Goal: Task Accomplishment & Management: Manage account settings

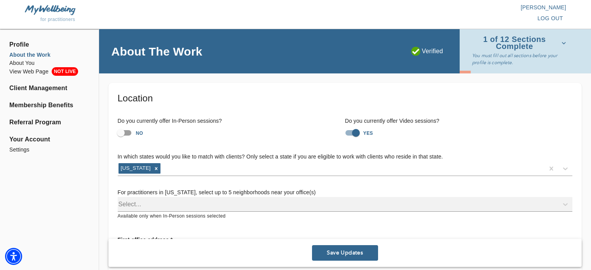
scroll to position [135, 0]
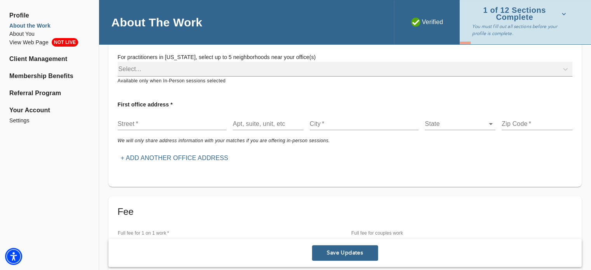
click at [190, 121] on input "text" at bounding box center [172, 124] width 109 height 12
paste input "[STREET_ADDRESS][US_STATE]"
drag, startPoint x: 134, startPoint y: 121, endPoint x: 166, endPoint y: 123, distance: 32.3
click at [166, 123] on input "[STREET_ADDRESS][US_STATE]" at bounding box center [172, 124] width 109 height 12
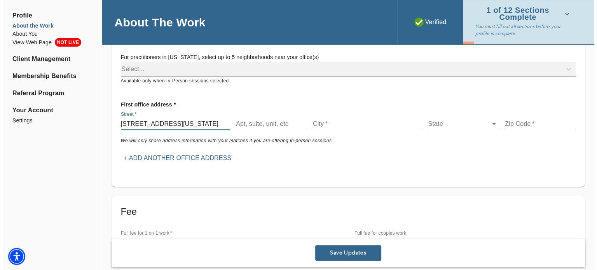
scroll to position [0, 0]
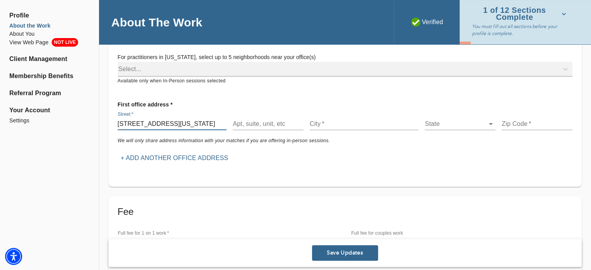
type input "[STREET_ADDRESS][US_STATE]"
click at [277, 123] on input "text" at bounding box center [268, 124] width 71 height 12
paste input ", 10th Floor"
click at [235, 122] on input ", 10th Floor" at bounding box center [268, 124] width 71 height 12
type input "10th Floor"
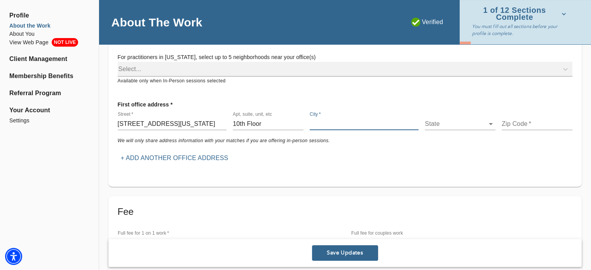
click at [313, 122] on input "text" at bounding box center [364, 124] width 109 height 12
type input "[US_STATE]"
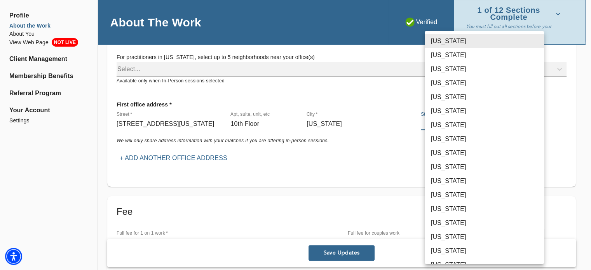
click at [451, 125] on body "for practitioners [PERSON_NAME] log out Profile About the Work About You View W…" at bounding box center [295, 0] width 591 height 270
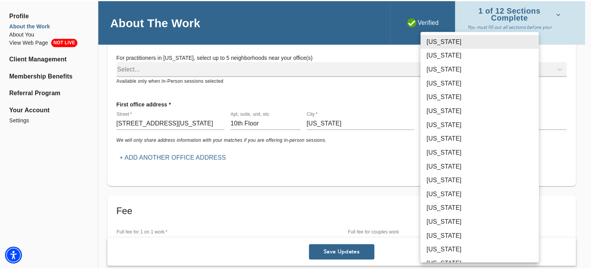
scroll to position [285, 0]
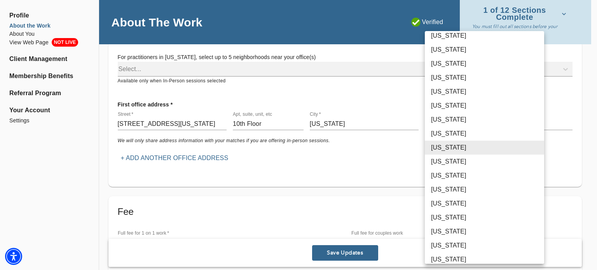
click at [451, 219] on li "[US_STATE]" at bounding box center [484, 218] width 119 height 14
type input "36"
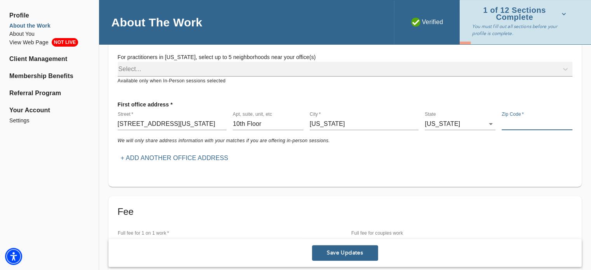
click at [514, 123] on input "text" at bounding box center [536, 124] width 71 height 12
type input "10016"
drag, startPoint x: 160, startPoint y: 124, endPoint x: 258, endPoint y: 128, distance: 97.6
click at [258, 128] on div "Street   * [STREET_ADDRESS][GEOGRAPHIC_DATA][US_STATE], etc 10th Floor City   *…" at bounding box center [345, 120] width 461 height 25
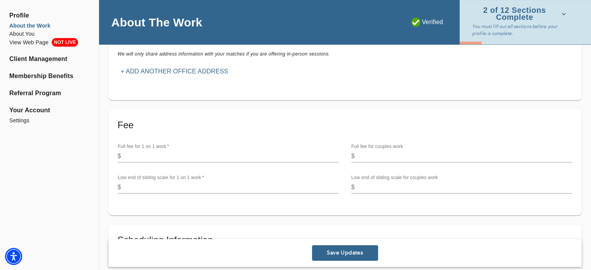
scroll to position [222, 0]
type input "[STREET_ADDRESS]"
click at [198, 150] on input "number" at bounding box center [231, 156] width 214 height 12
type input "150"
type input "159"
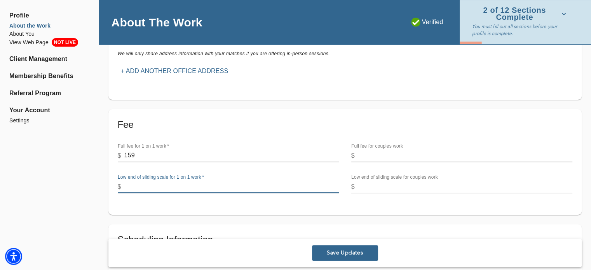
click at [194, 186] on input "number" at bounding box center [231, 187] width 214 height 12
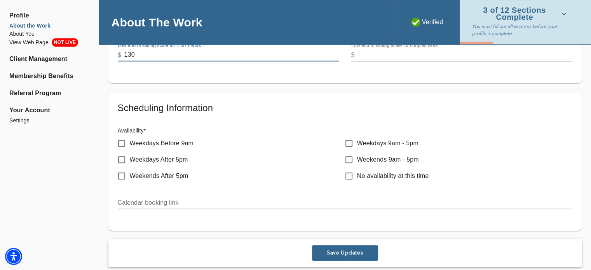
scroll to position [354, 0]
type input "130"
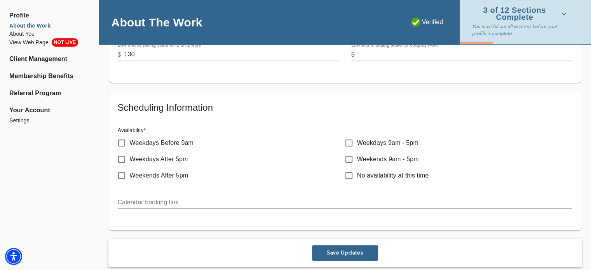
click at [184, 143] on p "Weekdays Before 9am" at bounding box center [162, 142] width 64 height 9
click at [130, 143] on input "Weekdays Before 9am" at bounding box center [121, 143] width 16 height 16
checkbox input "true"
click at [390, 144] on p "Weekdays 9am - 5pm" at bounding box center [387, 142] width 61 height 9
click at [357, 144] on input "Weekdays 9am - 5pm" at bounding box center [349, 143] width 16 height 16
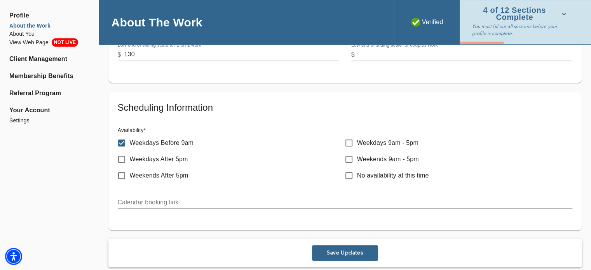
checkbox input "true"
click at [385, 160] on p "Weekends 9am - 5pm" at bounding box center [388, 159] width 62 height 9
click at [357, 160] on input "Weekends 9am - 5pm" at bounding box center [349, 159] width 16 height 16
checkbox input "true"
click at [170, 176] on p "Weekends After 5pm" at bounding box center [159, 175] width 59 height 9
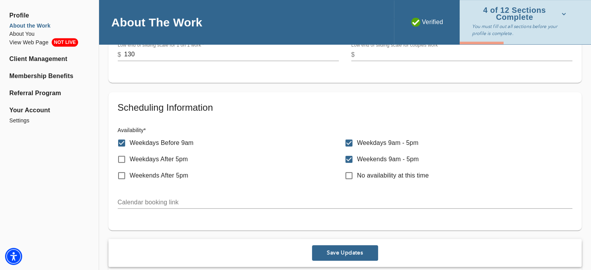
click at [130, 176] on input "Weekends After 5pm" at bounding box center [121, 175] width 16 height 16
checkbox input "true"
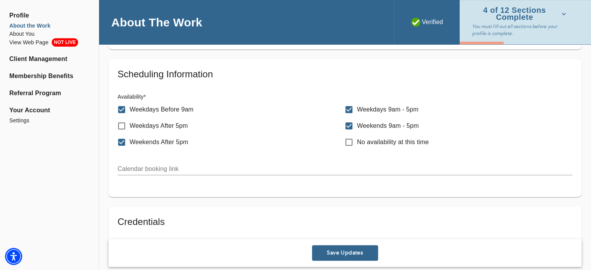
scroll to position [388, 0]
click at [157, 164] on input "text" at bounding box center [345, 168] width 454 height 12
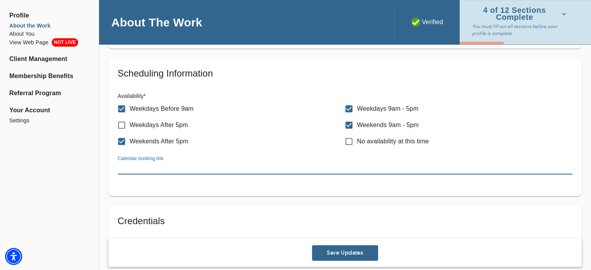
paste input "[URL][DOMAIN_NAME]"
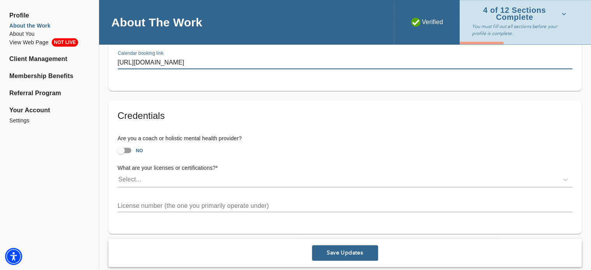
scroll to position [510, 0]
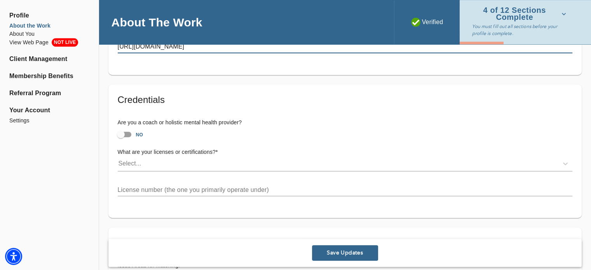
type input "[URL][DOMAIN_NAME]"
click at [130, 132] on input "NO" at bounding box center [121, 134] width 44 height 15
checkbox input "true"
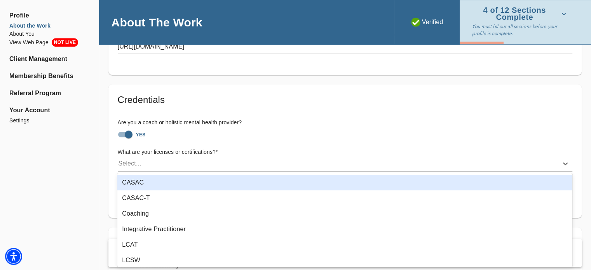
click at [163, 160] on div "Select..." at bounding box center [338, 163] width 440 height 12
type input "lms"
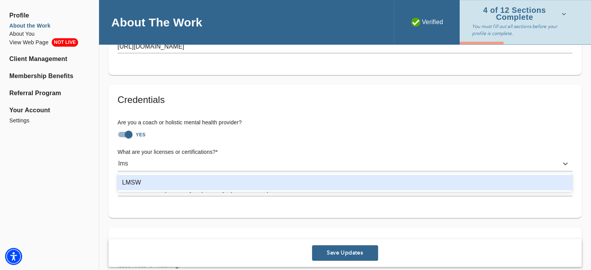
click at [163, 181] on div "LMSW" at bounding box center [344, 183] width 455 height 16
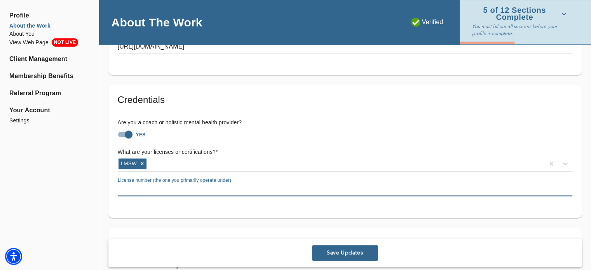
click at [216, 190] on input "text" at bounding box center [345, 190] width 454 height 12
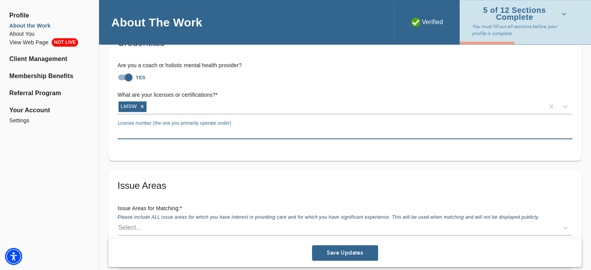
scroll to position [567, 0]
click at [261, 170] on div "Issue Areas Issue Areas for Matching: * Please include ALL issue areas for whic…" at bounding box center [344, 255] width 473 height 170
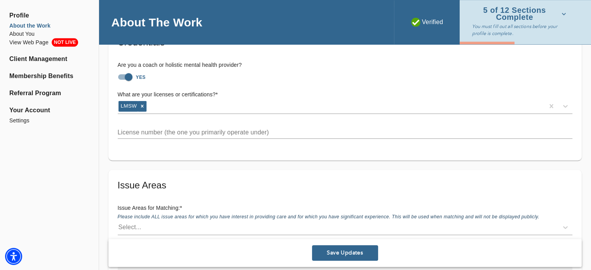
click at [200, 126] on input "text" at bounding box center [345, 132] width 454 height 12
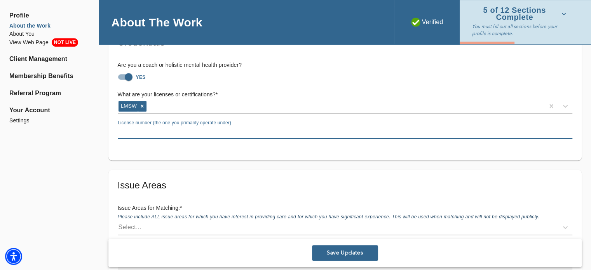
paste input "127066"
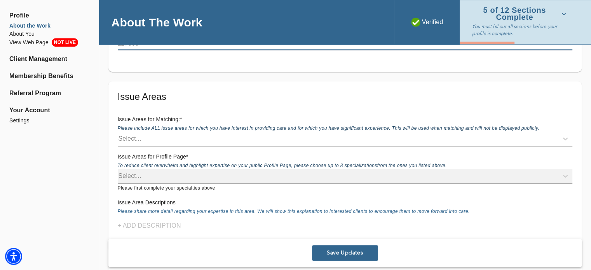
scroll to position [656, 0]
type input "127066"
click at [223, 133] on div "Select..." at bounding box center [338, 138] width 440 height 12
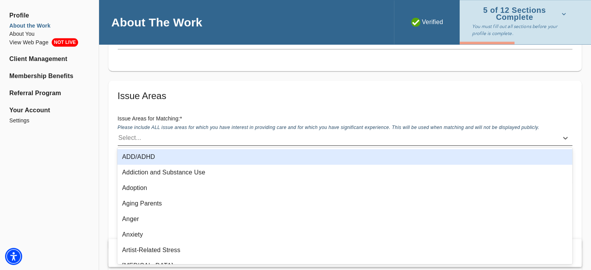
click at [223, 133] on div "Select..." at bounding box center [338, 138] width 440 height 12
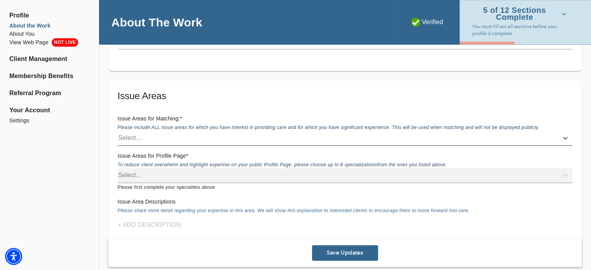
click at [223, 133] on div "Select..." at bounding box center [338, 138] width 440 height 12
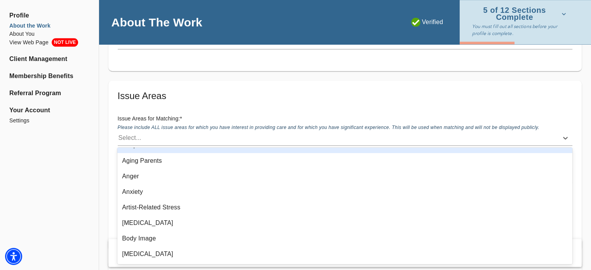
scroll to position [44, 0]
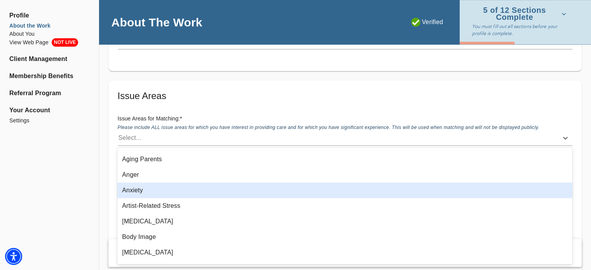
click at [180, 192] on div "Anxiety" at bounding box center [344, 191] width 455 height 16
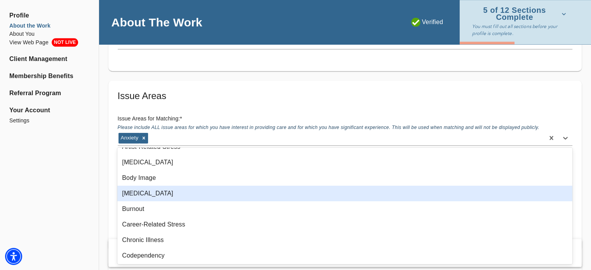
scroll to position [88, 0]
click at [185, 194] on div "[MEDICAL_DATA]" at bounding box center [344, 193] width 455 height 16
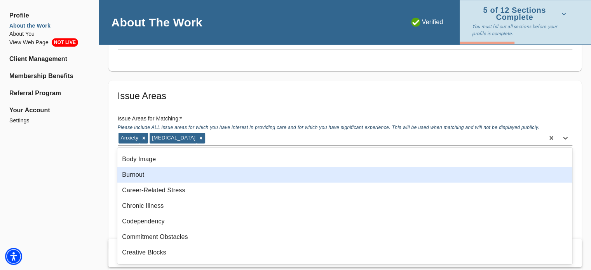
scroll to position [107, 0]
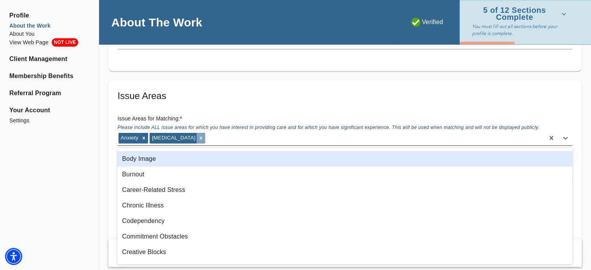
click at [204, 138] on icon at bounding box center [200, 137] width 5 height 5
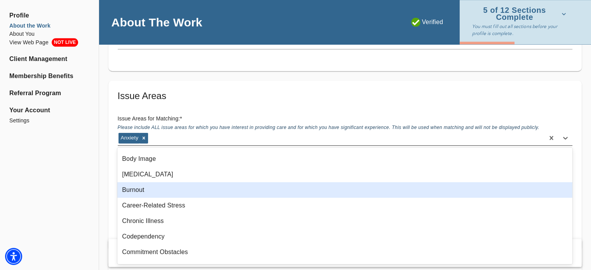
click at [176, 185] on div "Burnout" at bounding box center [344, 190] width 455 height 16
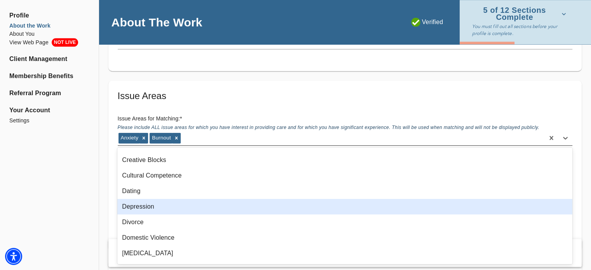
scroll to position [208, 0]
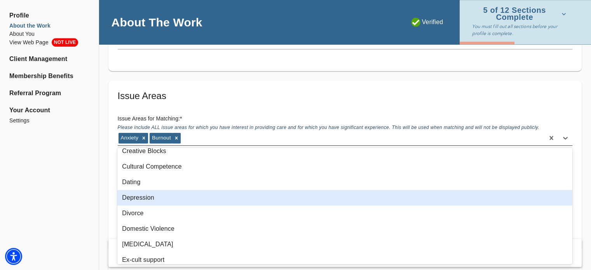
click at [176, 202] on div "Depression" at bounding box center [344, 198] width 455 height 16
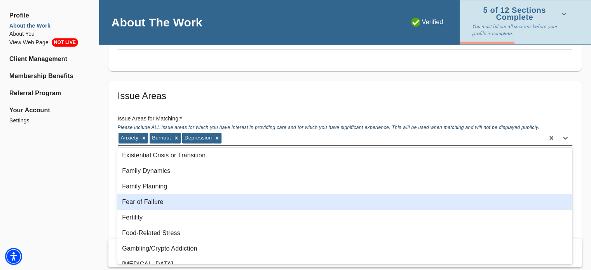
scroll to position [313, 0]
click at [188, 204] on div "Fear of Failure" at bounding box center [344, 201] width 455 height 16
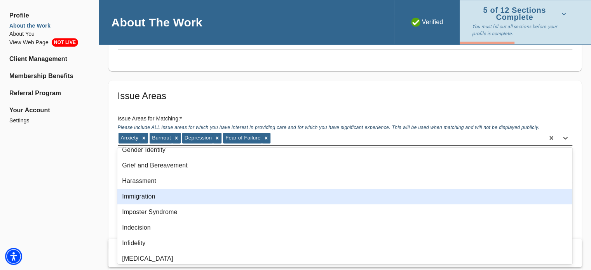
scroll to position [437, 0]
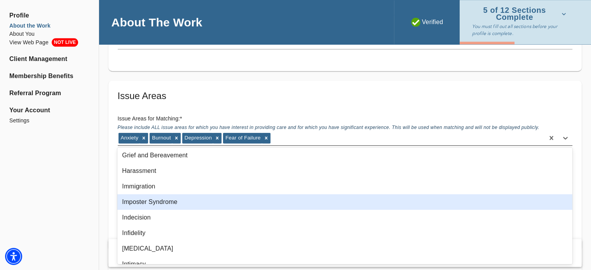
click at [181, 200] on div "Imposter Syndrome" at bounding box center [344, 202] width 455 height 16
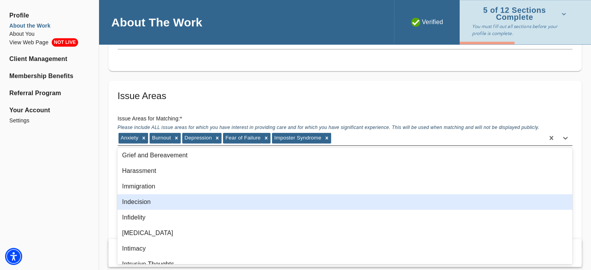
click at [181, 200] on div "Indecision" at bounding box center [344, 202] width 455 height 16
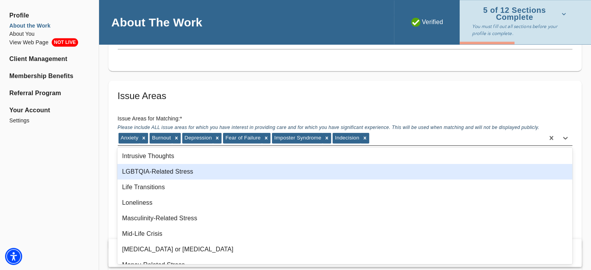
scroll to position [531, 0]
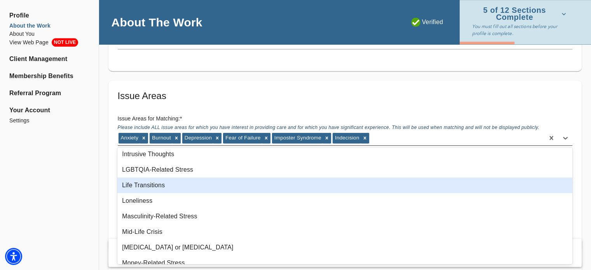
click at [183, 189] on div "Life Transitions" at bounding box center [344, 186] width 455 height 16
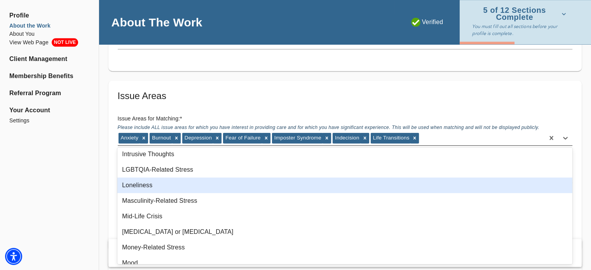
click at [183, 189] on div "Loneliness" at bounding box center [344, 186] width 455 height 16
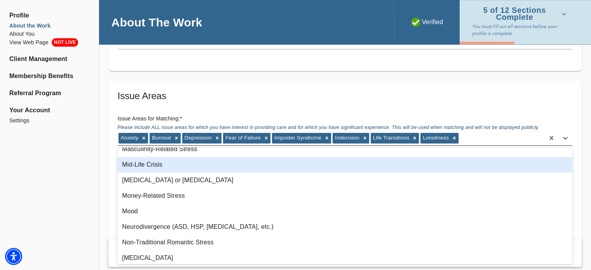
scroll to position [568, 0]
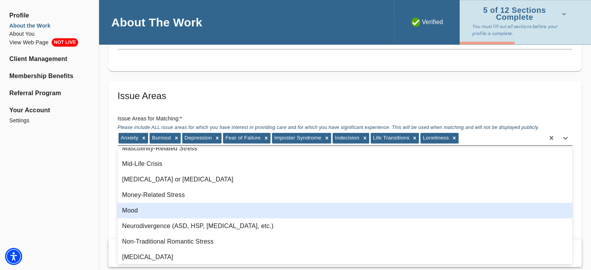
click at [181, 209] on div "Mood" at bounding box center [344, 211] width 455 height 16
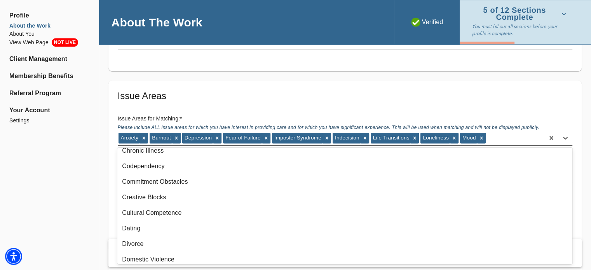
scroll to position [158, 0]
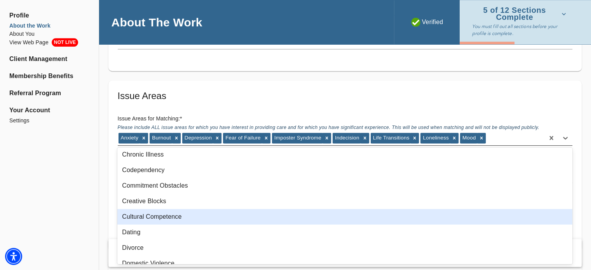
click at [181, 215] on div "Cultural Competence" at bounding box center [344, 217] width 455 height 16
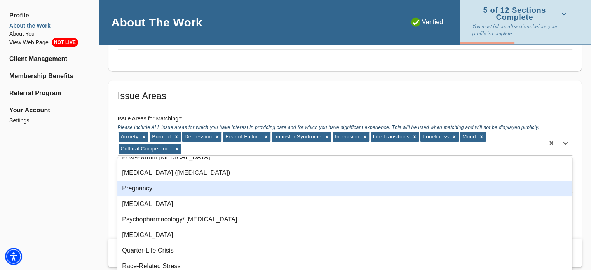
scroll to position [740, 0]
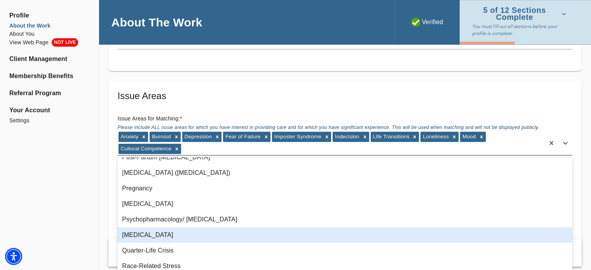
click at [175, 239] on div "[MEDICAL_DATA]" at bounding box center [344, 235] width 455 height 16
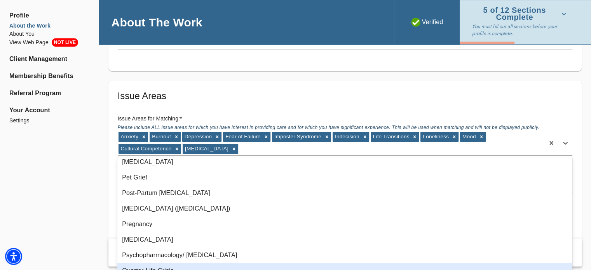
scroll to position [704, 0]
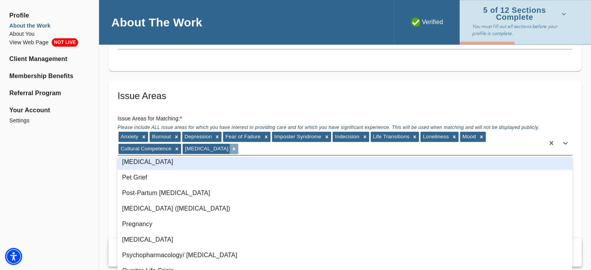
click at [231, 146] on icon at bounding box center [233, 148] width 5 height 5
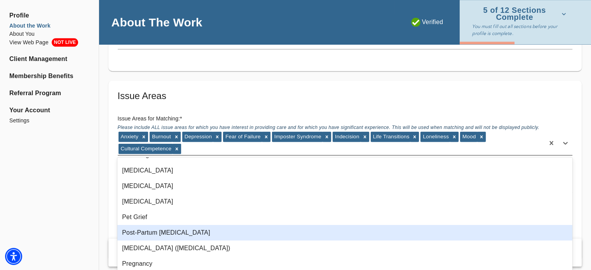
scroll to position [665, 0]
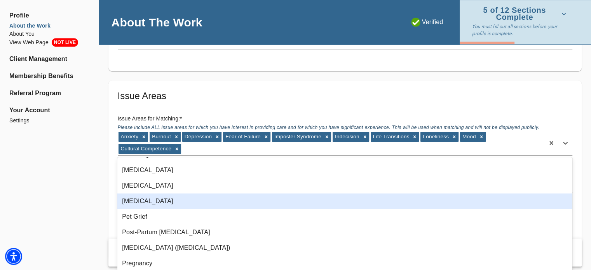
click at [203, 197] on div "[MEDICAL_DATA]" at bounding box center [344, 201] width 455 height 16
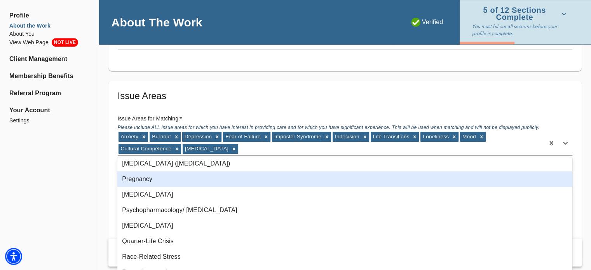
scroll to position [734, 0]
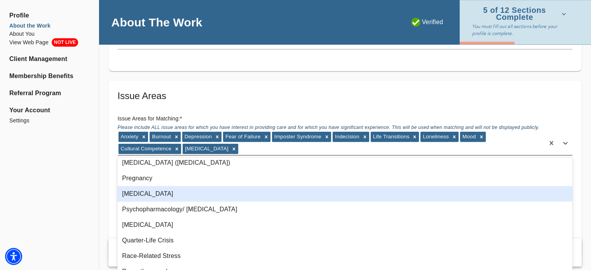
click at [183, 194] on div "[MEDICAL_DATA]" at bounding box center [344, 194] width 455 height 16
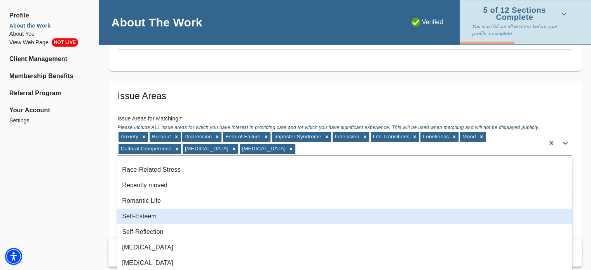
scroll to position [806, 0]
click at [179, 216] on div "Self-Esteem" at bounding box center [344, 216] width 455 height 16
click at [179, 216] on div "Self-Reflection" at bounding box center [344, 216] width 455 height 16
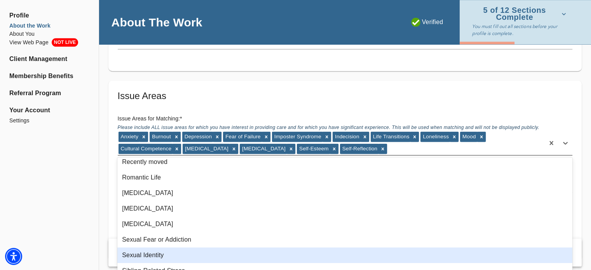
scroll to position [823, 0]
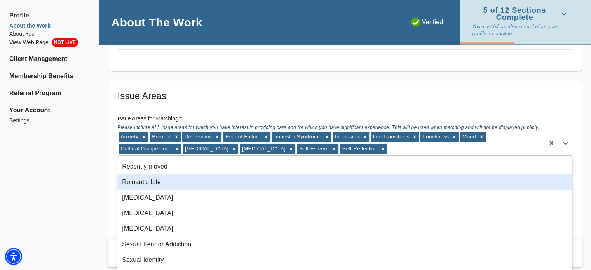
click at [185, 185] on div "Romantic Life" at bounding box center [344, 182] width 455 height 16
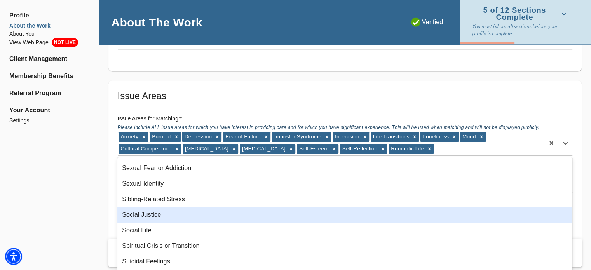
scroll to position [889, 0]
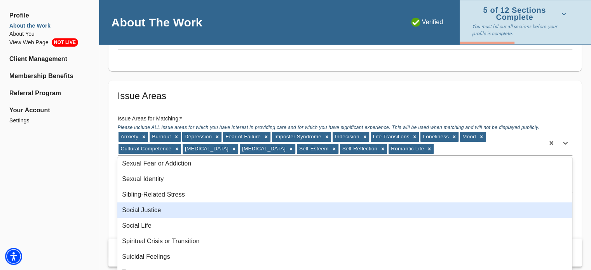
click at [190, 212] on div "Social Justice" at bounding box center [344, 210] width 455 height 16
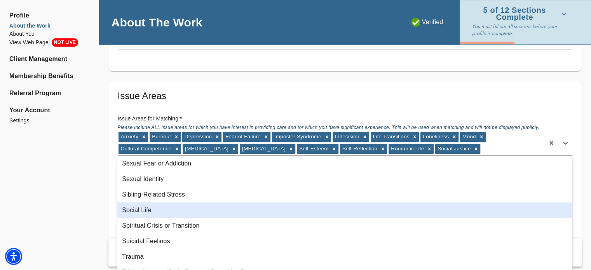
click at [190, 212] on div "Social Life" at bounding box center [344, 210] width 455 height 16
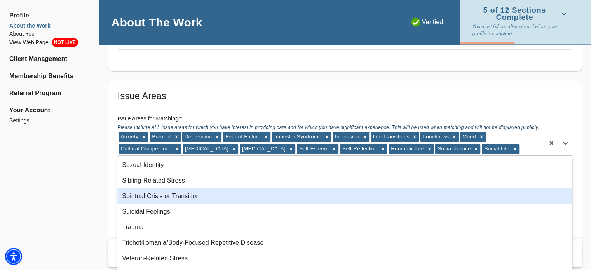
scroll to position [905, 0]
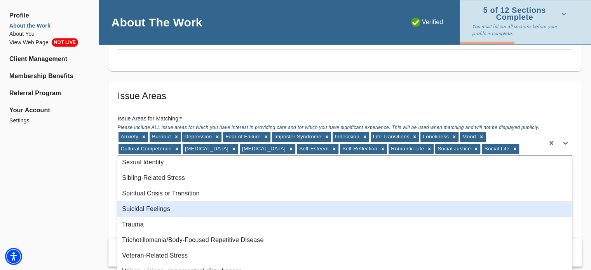
click at [190, 212] on div "Suicidal Feelings" at bounding box center [344, 209] width 455 height 16
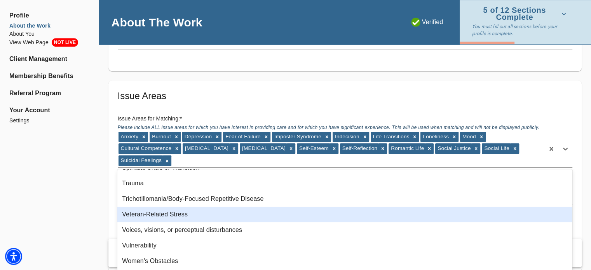
scroll to position [941, 0]
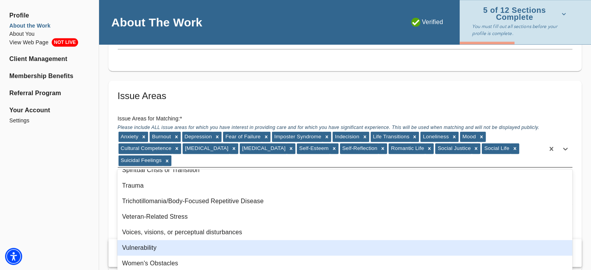
click at [193, 254] on div "Vulnerability" at bounding box center [344, 248] width 455 height 16
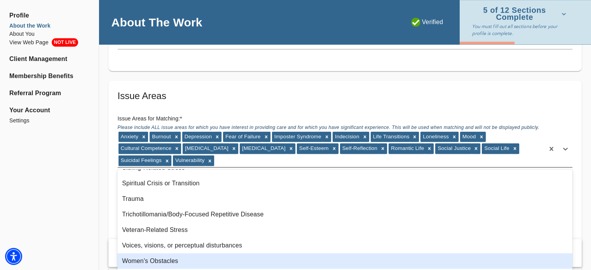
click at [193, 254] on div "Women's Obstacles" at bounding box center [344, 261] width 455 height 16
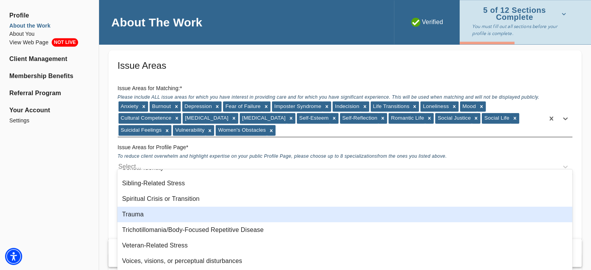
scroll to position [705, 0]
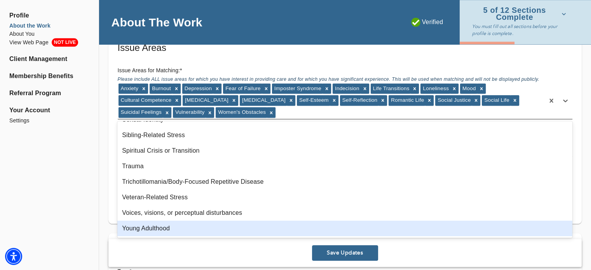
click at [212, 232] on div "Young Adulthood" at bounding box center [344, 229] width 455 height 16
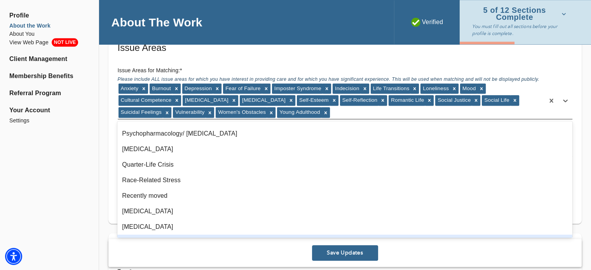
scroll to position [758, 0]
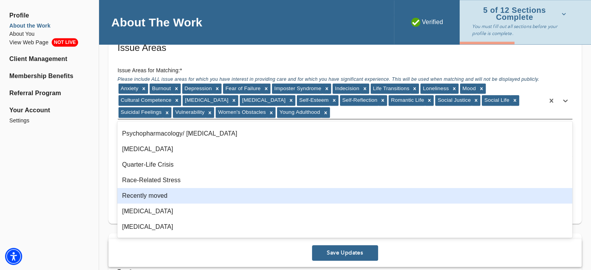
click at [216, 192] on div "Recently moved" at bounding box center [344, 196] width 455 height 16
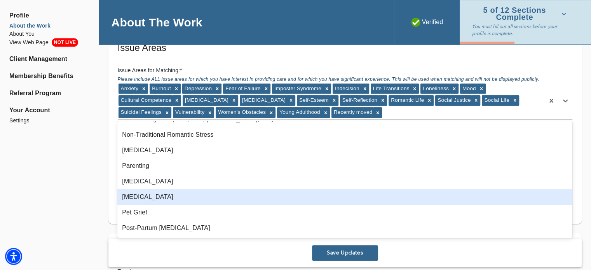
scroll to position [617, 0]
click at [178, 197] on div "[MEDICAL_DATA]" at bounding box center [344, 198] width 455 height 16
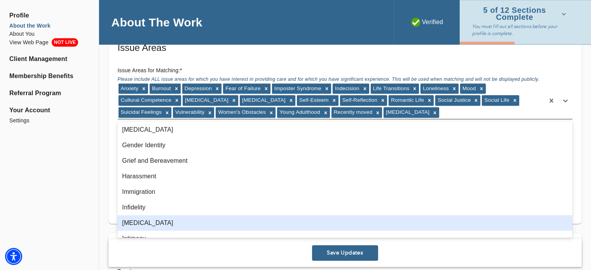
scroll to position [389, 0]
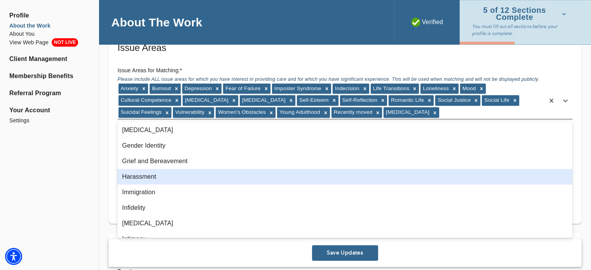
click at [196, 176] on div "Harassment" at bounding box center [344, 177] width 455 height 16
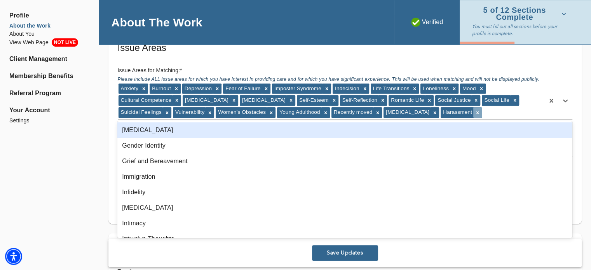
click at [480, 110] on icon at bounding box center [477, 112] width 5 height 5
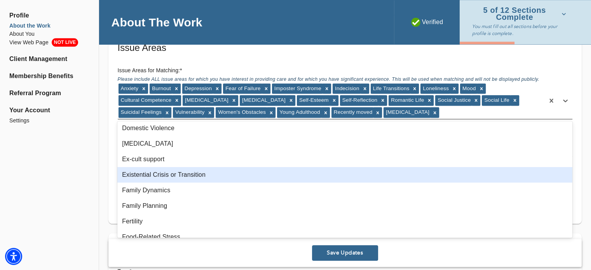
scroll to position [249, 0]
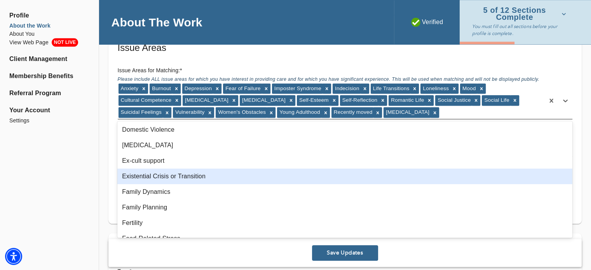
click at [207, 175] on div "Existential Crisis or Transition" at bounding box center [344, 177] width 455 height 16
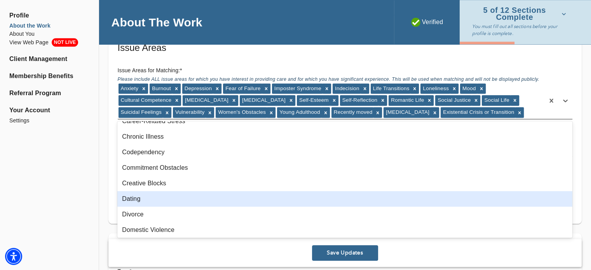
scroll to position [148, 0]
click at [169, 201] on div "Dating" at bounding box center [344, 201] width 455 height 16
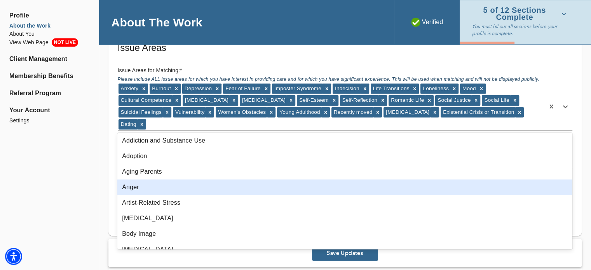
scroll to position [0, 0]
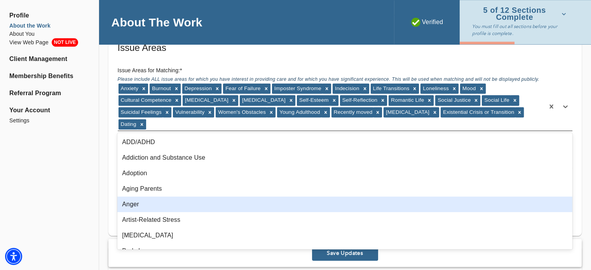
click at [176, 204] on div "Anger" at bounding box center [344, 205] width 455 height 16
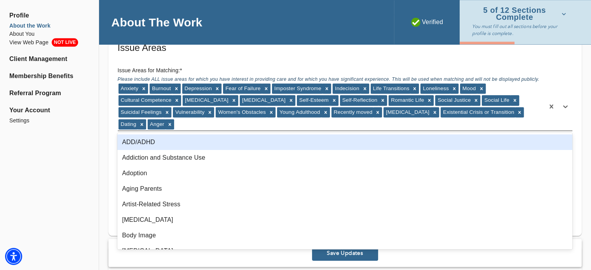
click at [179, 146] on div "ADD/ADHD" at bounding box center [344, 142] width 455 height 16
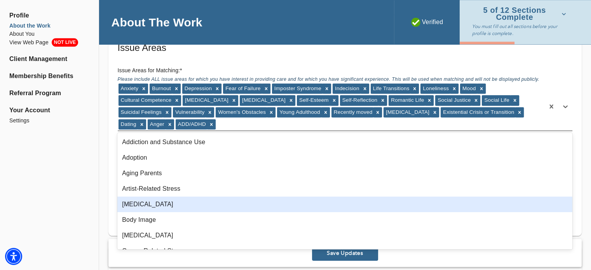
click at [202, 209] on div "[MEDICAL_DATA]" at bounding box center [344, 205] width 455 height 16
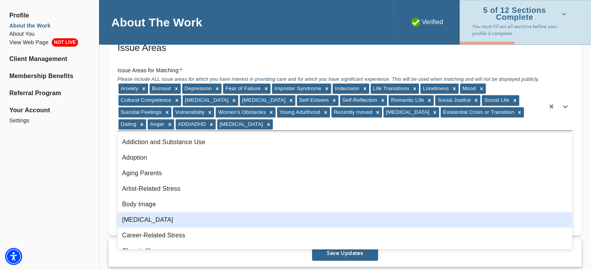
click at [205, 222] on div "[MEDICAL_DATA]" at bounding box center [344, 220] width 455 height 16
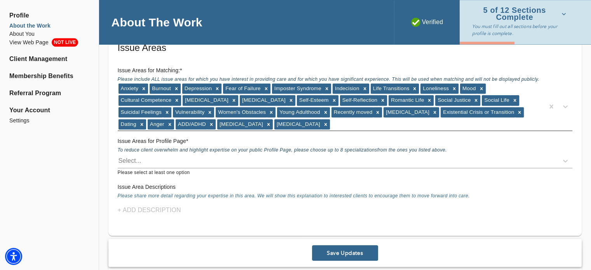
click at [475, 258] on div "Save Updates" at bounding box center [344, 253] width 473 height 28
click at [279, 158] on div "Select..." at bounding box center [338, 161] width 440 height 12
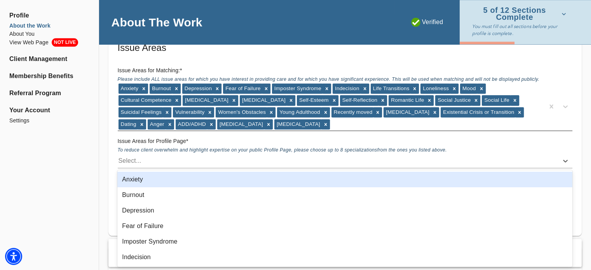
click at [253, 180] on div "Anxiety" at bounding box center [344, 180] width 455 height 16
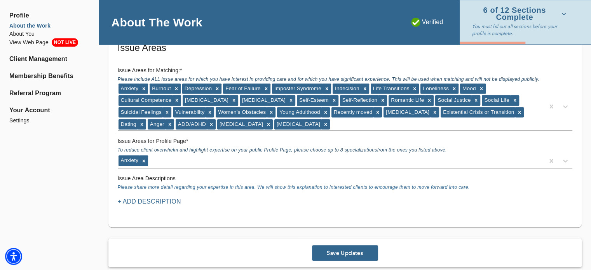
click at [256, 161] on div "Anxiety" at bounding box center [331, 161] width 426 height 12
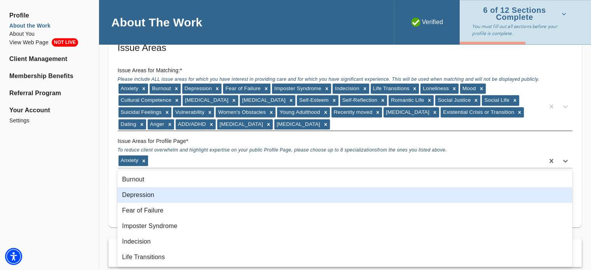
click at [227, 198] on div "Depression" at bounding box center [344, 195] width 455 height 16
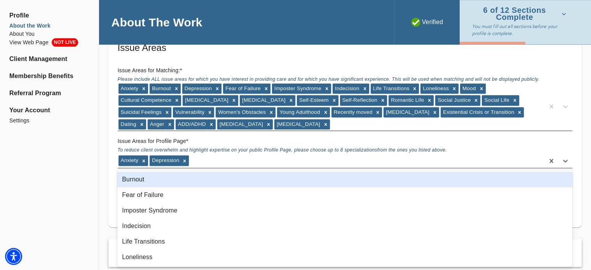
click at [246, 158] on div "Anxiety [MEDICAL_DATA]" at bounding box center [331, 161] width 426 height 12
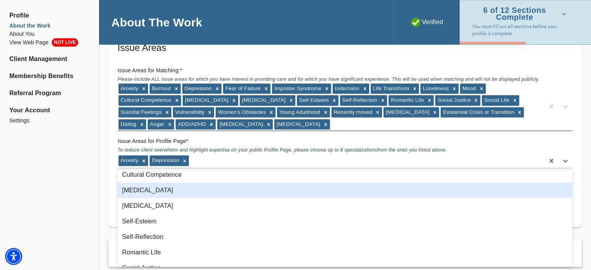
scroll to position [118, 0]
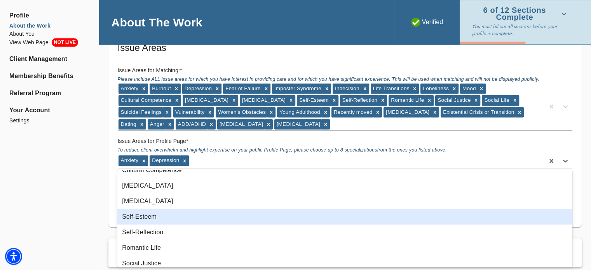
click at [197, 215] on div "Self-Esteem" at bounding box center [344, 217] width 455 height 16
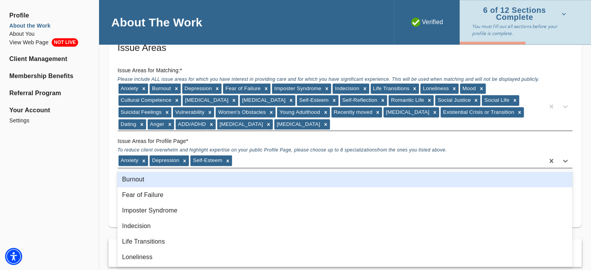
click at [251, 159] on div "Anxiety [MEDICAL_DATA] Self-Esteem" at bounding box center [331, 161] width 426 height 12
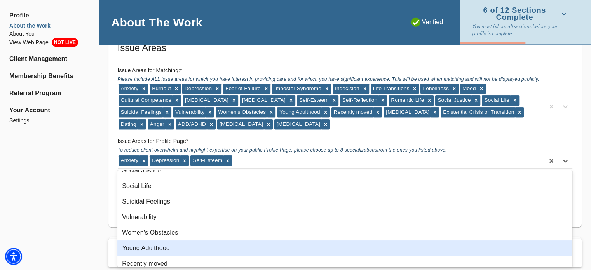
scroll to position [198, 0]
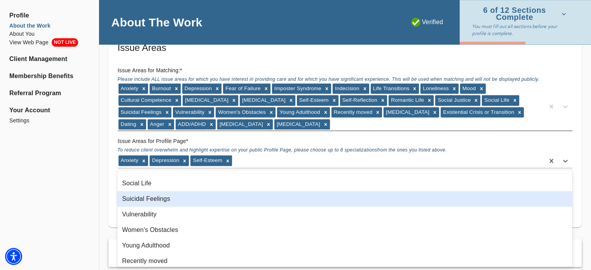
click at [208, 197] on div "Suicidal Feelings" at bounding box center [344, 199] width 455 height 16
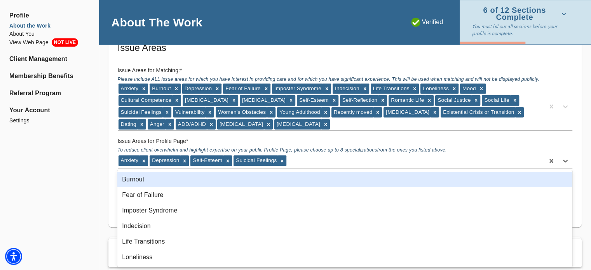
click at [299, 158] on div "Anxiety [MEDICAL_DATA] Self-Esteem Suicidal Feelings" at bounding box center [331, 161] width 426 height 12
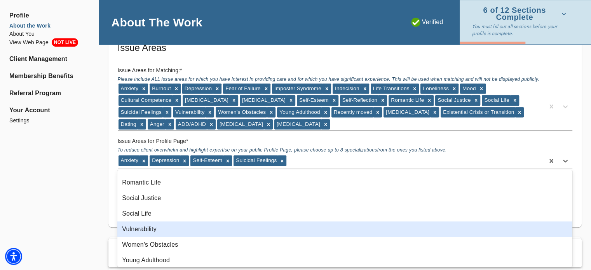
scroll to position [168, 0]
click at [198, 223] on div "Vulnerability" at bounding box center [344, 229] width 455 height 16
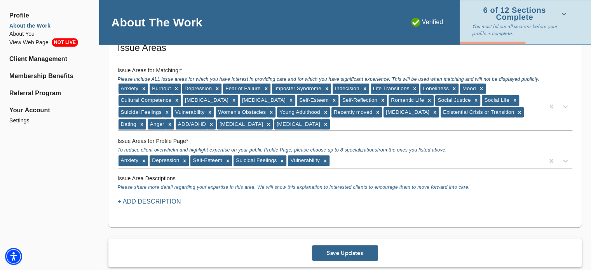
click at [353, 158] on div "Anxiety [MEDICAL_DATA] Self-Esteem Suicidal Feelings Vulnerability" at bounding box center [331, 161] width 426 height 12
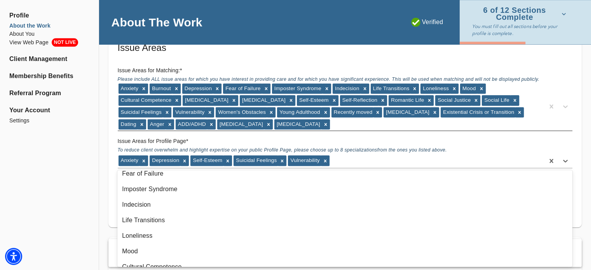
scroll to position [0, 0]
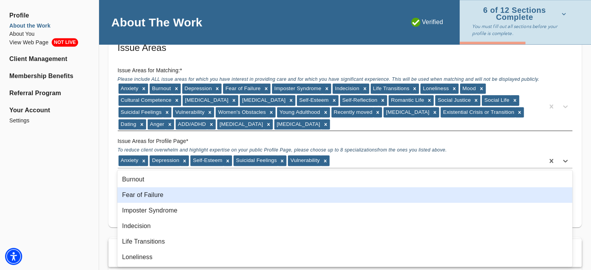
click at [197, 198] on div "Fear of Failure" at bounding box center [344, 195] width 455 height 16
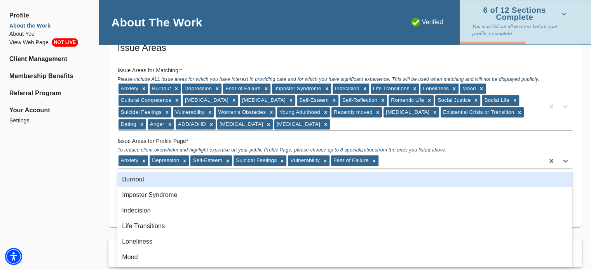
click at [406, 163] on div "Anxiety [MEDICAL_DATA] Self-Esteem Suicidal Feelings Vulnerability Fear of Fail…" at bounding box center [331, 161] width 426 height 12
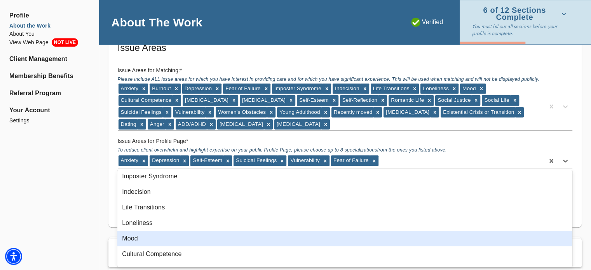
scroll to position [26, 0]
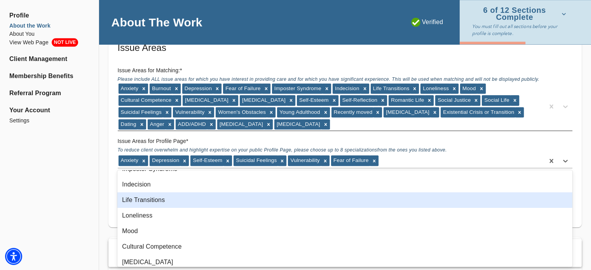
click at [249, 201] on div "Life Transitions" at bounding box center [344, 200] width 455 height 16
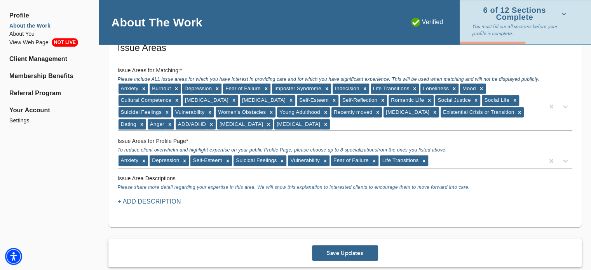
click at [458, 160] on div "Anxiety [MEDICAL_DATA] Self-Esteem Suicidal Feelings Vulnerability Fear of Fail…" at bounding box center [331, 161] width 426 height 12
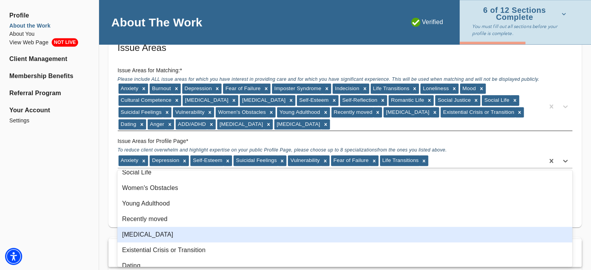
scroll to position [172, 0]
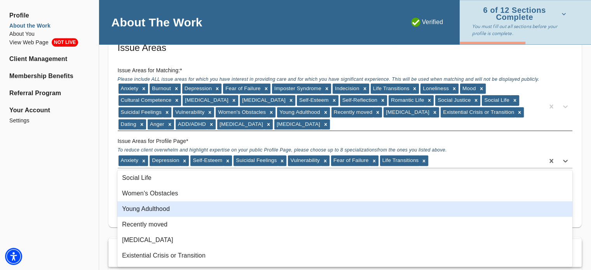
click at [214, 203] on div "Young Adulthood" at bounding box center [344, 209] width 455 height 16
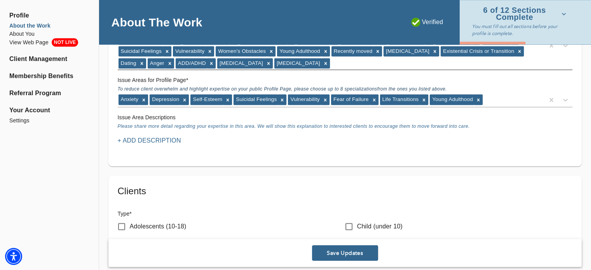
scroll to position [767, 0]
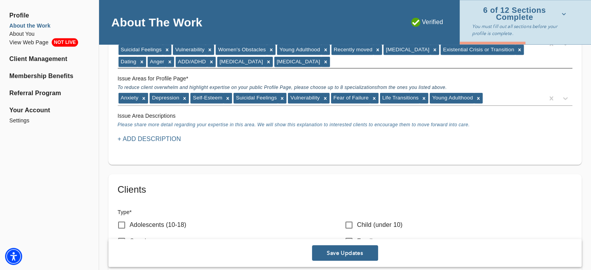
click at [178, 139] on p "+ Add Description" at bounding box center [149, 138] width 63 height 9
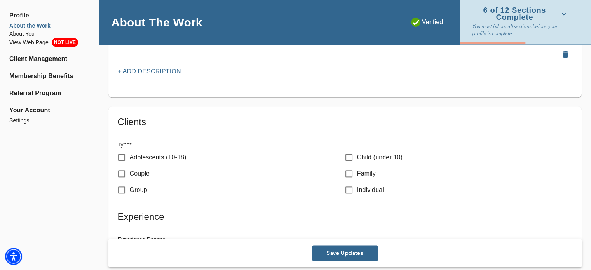
scroll to position [909, 0]
click at [163, 155] on p "Adolescents (10-18)" at bounding box center [158, 157] width 57 height 9
click at [130, 155] on input "Adolescents (10-18)" at bounding box center [121, 158] width 16 height 16
click at [163, 155] on p "Adolescents (10-18)" at bounding box center [158, 157] width 57 height 9
click at [130, 155] on input "Adolescents (10-18)" at bounding box center [121, 158] width 16 height 16
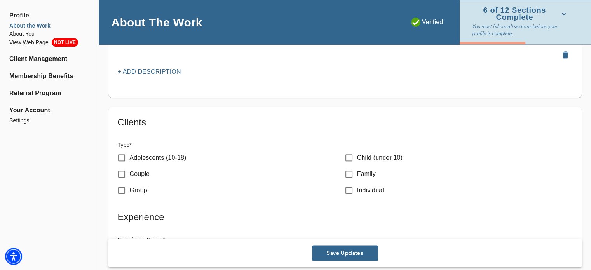
click at [181, 153] on p "Adolescents (10-18)" at bounding box center [158, 157] width 57 height 9
click at [130, 153] on input "Adolescents (10-18)" at bounding box center [121, 158] width 16 height 16
checkbox input "true"
click at [354, 191] on input "Individual" at bounding box center [349, 190] width 16 height 16
checkbox input "true"
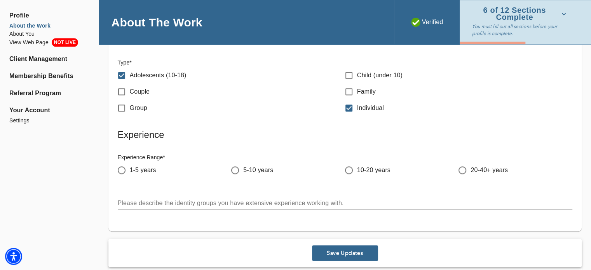
scroll to position [991, 0]
click at [139, 169] on span "1-5 years" at bounding box center [143, 169] width 26 height 9
click at [130, 169] on input "1-5 years" at bounding box center [121, 170] width 16 height 16
radio input "true"
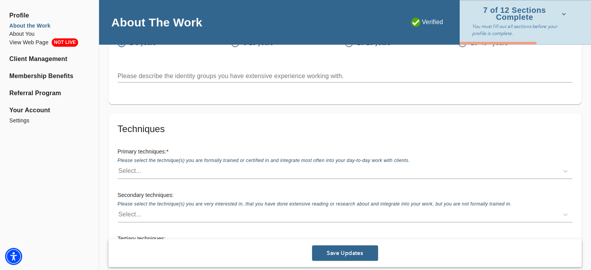
scroll to position [1118, 0]
click at [204, 168] on div "Select..." at bounding box center [338, 170] width 440 height 12
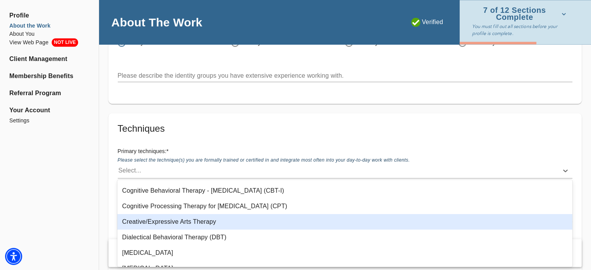
scroll to position [155, 0]
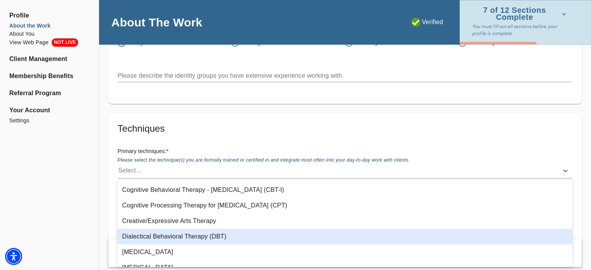
click at [211, 237] on div "Dialectical Behavioral Therapy (DBT)" at bounding box center [344, 237] width 455 height 16
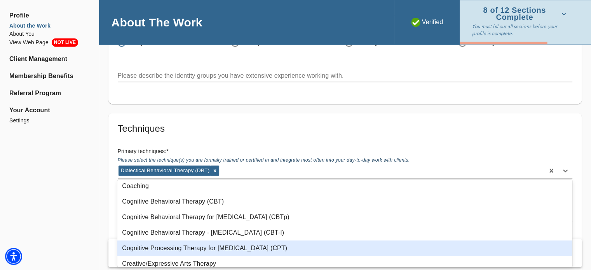
scroll to position [107, 0]
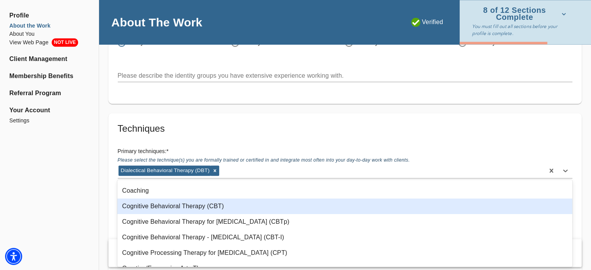
click at [200, 207] on div "Cognitive Behavioral Therapy (CBT)" at bounding box center [344, 206] width 455 height 16
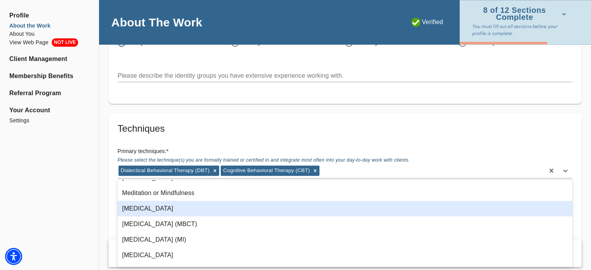
scroll to position [404, 0]
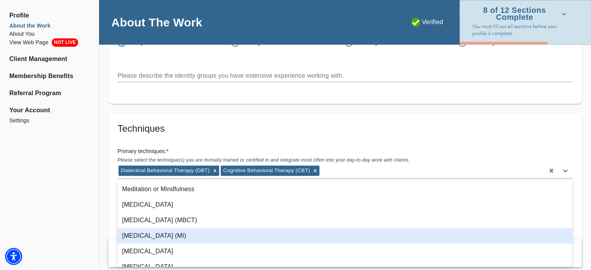
click at [191, 238] on div "[MEDICAL_DATA] (MI)" at bounding box center [344, 236] width 455 height 16
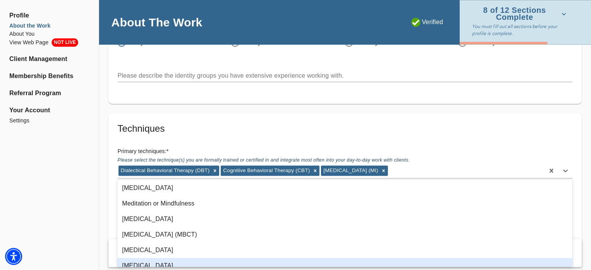
scroll to position [382, 0]
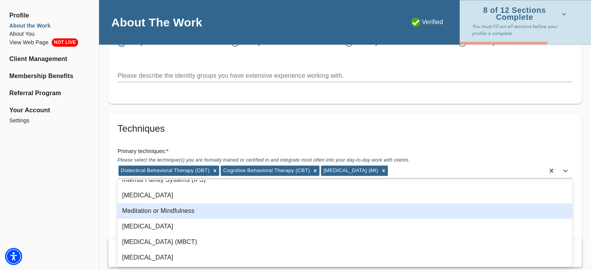
click at [194, 209] on div "Meditation or Mindfulness" at bounding box center [344, 211] width 455 height 16
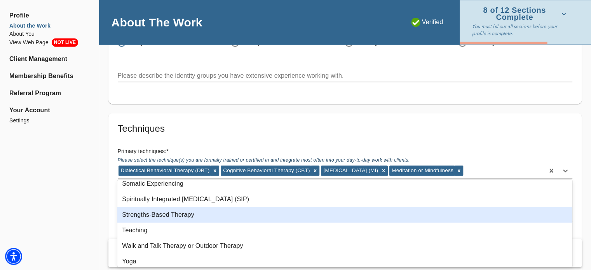
scroll to position [677, 0]
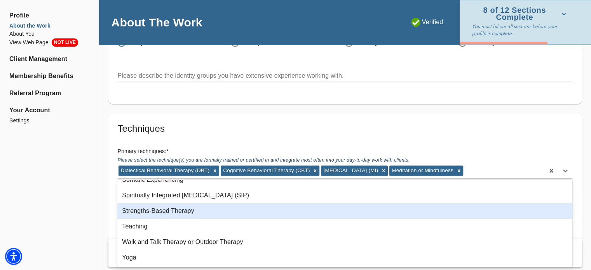
click at [194, 209] on div "Strengths-Based Therapy" at bounding box center [344, 211] width 455 height 16
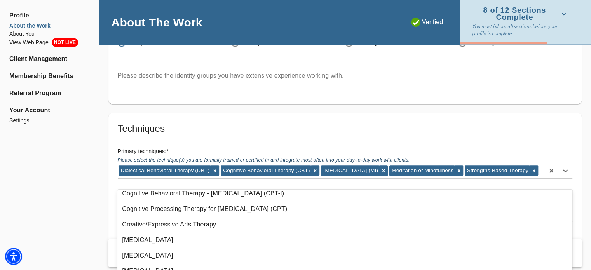
scroll to position [0, 0]
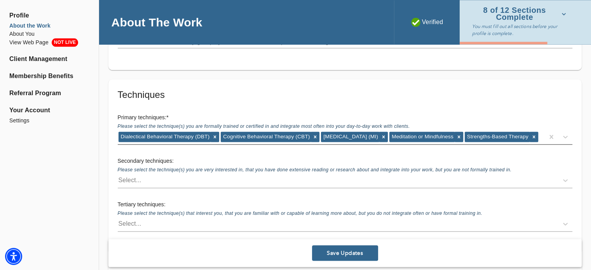
scroll to position [1154, 0]
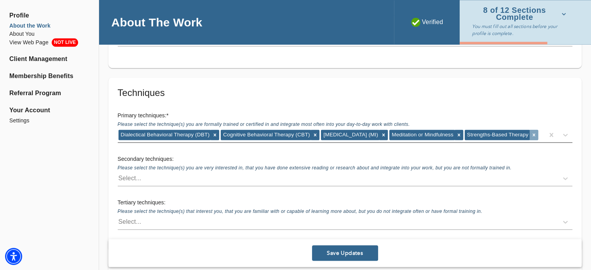
click at [531, 138] on icon at bounding box center [533, 134] width 5 height 5
click at [176, 175] on div "Select..." at bounding box center [338, 178] width 440 height 12
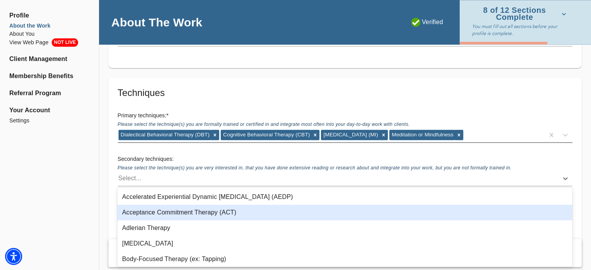
click at [182, 214] on div "Acceptance Commitment Therapy (ACT)" at bounding box center [344, 213] width 455 height 16
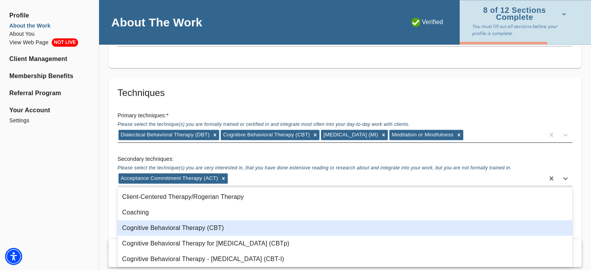
scroll to position [78, 0]
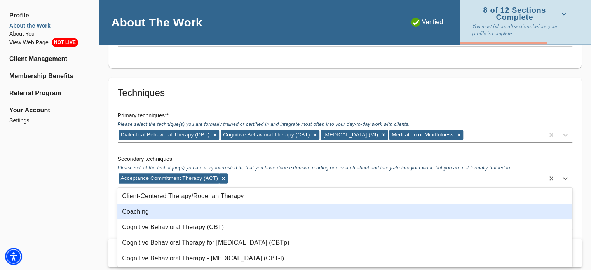
click at [180, 214] on div "Coaching" at bounding box center [344, 212] width 455 height 16
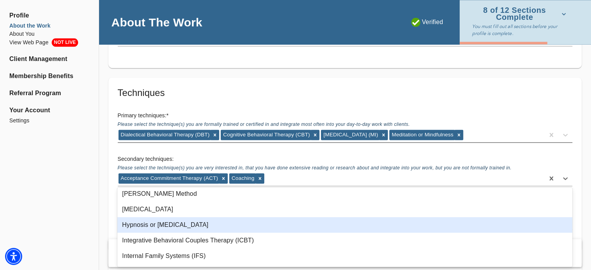
scroll to position [320, 0]
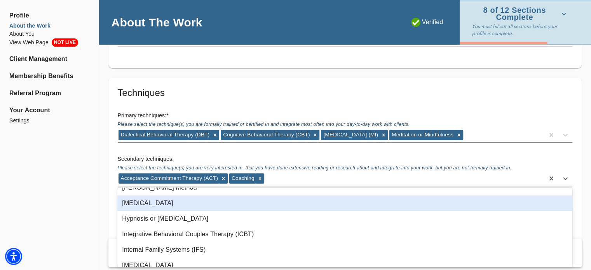
click at [188, 208] on div "[MEDICAL_DATA]" at bounding box center [344, 203] width 455 height 16
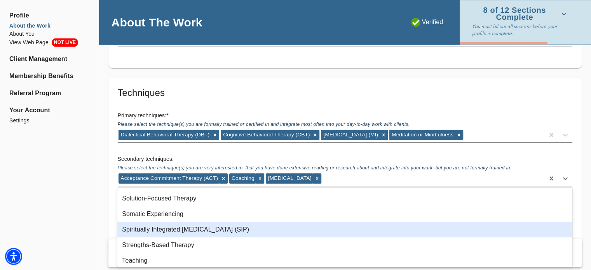
scroll to position [669, 0]
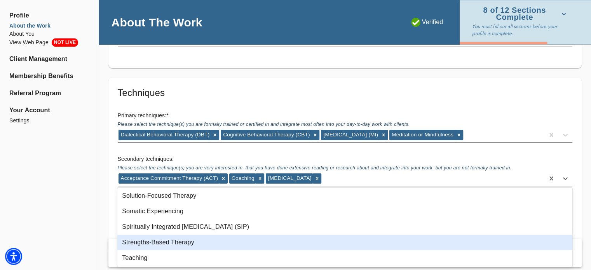
click at [191, 239] on div "Strengths-Based Therapy" at bounding box center [344, 243] width 455 height 16
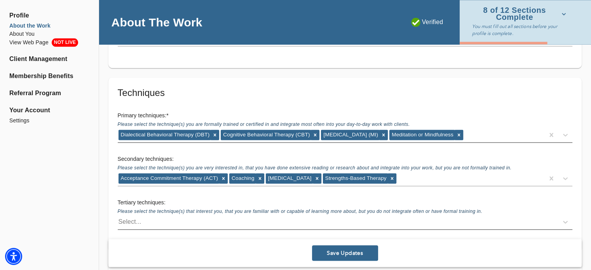
click at [248, 222] on div "Select..." at bounding box center [338, 222] width 440 height 12
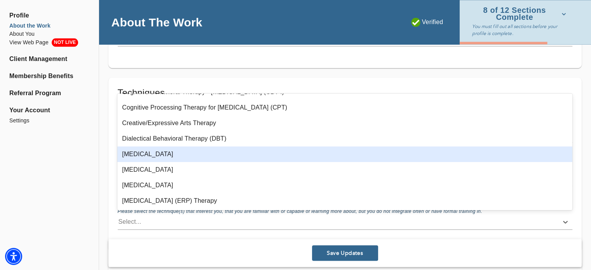
scroll to position [172, 0]
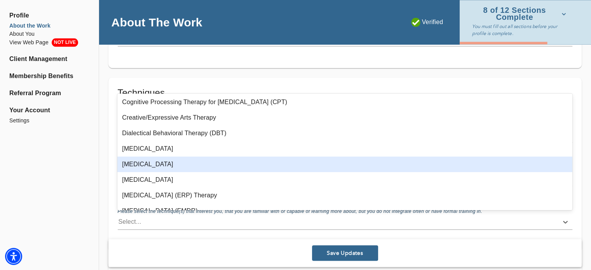
click at [194, 164] on div "[MEDICAL_DATA]" at bounding box center [344, 165] width 455 height 16
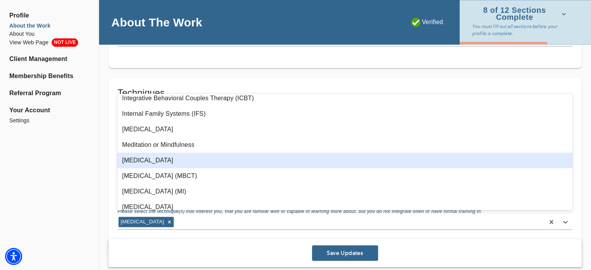
scroll to position [378, 0]
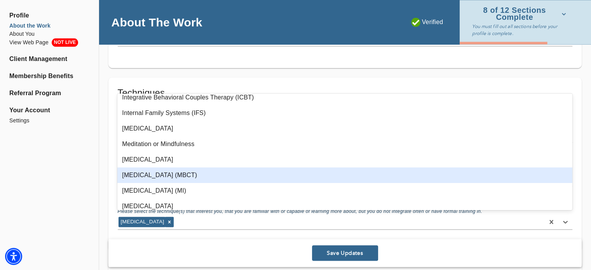
click at [194, 174] on div "[MEDICAL_DATA] (MBCT)" at bounding box center [344, 175] width 455 height 16
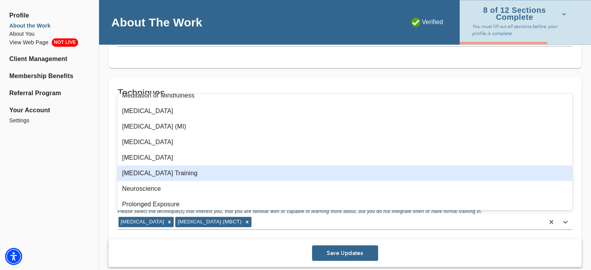
click at [195, 171] on div "[MEDICAL_DATA] Training" at bounding box center [344, 173] width 455 height 16
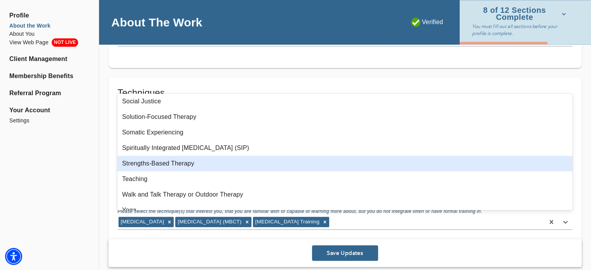
scroll to position [663, 0]
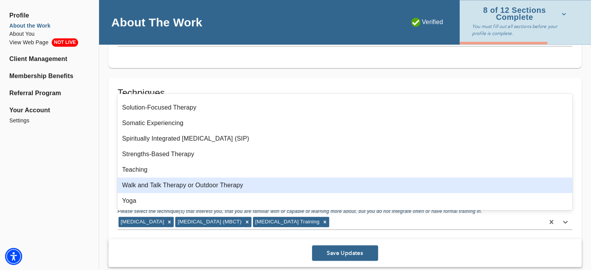
click at [209, 191] on div "Walk and Talk Therapy or Outdoor Therapy" at bounding box center [344, 186] width 455 height 16
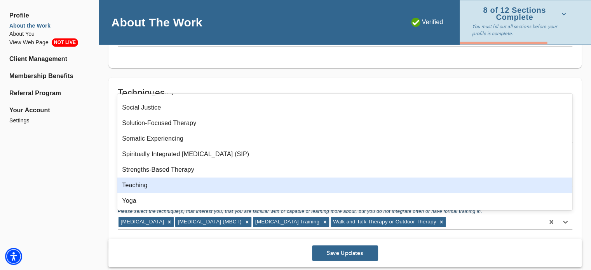
scroll to position [648, 0]
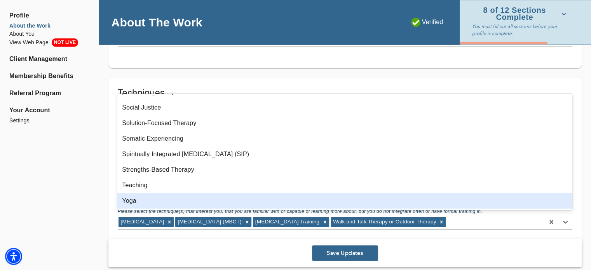
click at [332, 251] on span "Save Updates" at bounding box center [345, 252] width 60 height 7
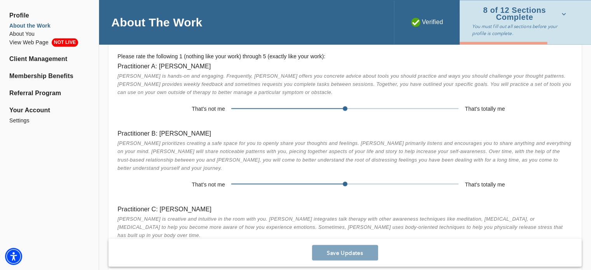
scroll to position [1323, 0]
drag, startPoint x: 344, startPoint y: 105, endPoint x: 397, endPoint y: 110, distance: 53.4
click at [399, 110] on span at bounding box center [401, 107] width 5 height 5
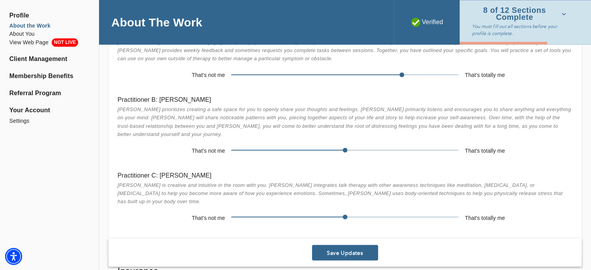
scroll to position [1356, 0]
drag, startPoint x: 346, startPoint y: 198, endPoint x: 430, endPoint y: 194, distance: 84.0
click at [430, 194] on div "Practitioner C: [PERSON_NAME] is creative and intuitive in the room with you. […" at bounding box center [344, 197] width 467 height 67
drag, startPoint x: 430, startPoint y: 194, endPoint x: 400, endPoint y: 193, distance: 29.9
click at [400, 193] on div "Practitioner C: [PERSON_NAME] is creative and intuitive in the room with you. […" at bounding box center [344, 197] width 467 height 67
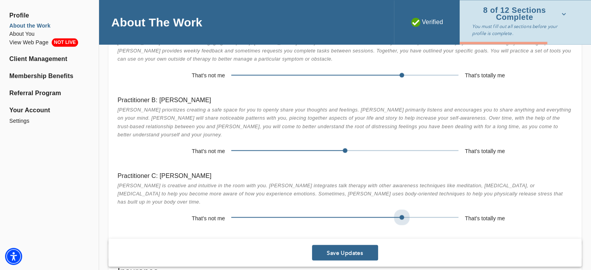
drag, startPoint x: 457, startPoint y: 200, endPoint x: 416, endPoint y: 200, distance: 40.8
click at [416, 212] on span at bounding box center [344, 217] width 227 height 11
click at [366, 149] on div "Practitioner B: [PERSON_NAME] prioritizes creating a safe space for you to open…" at bounding box center [344, 126] width 467 height 75
drag, startPoint x: 345, startPoint y: 138, endPoint x: 414, endPoint y: 139, distance: 69.2
click at [414, 145] on span at bounding box center [344, 150] width 227 height 11
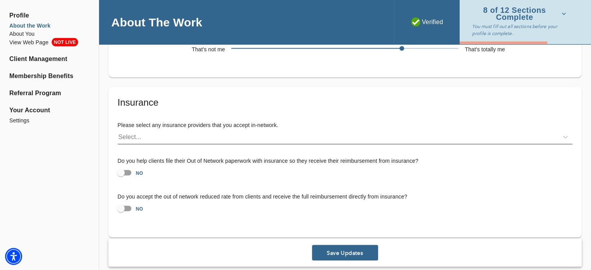
scroll to position [1524, 0]
click at [274, 131] on div "Select..." at bounding box center [338, 137] width 440 height 12
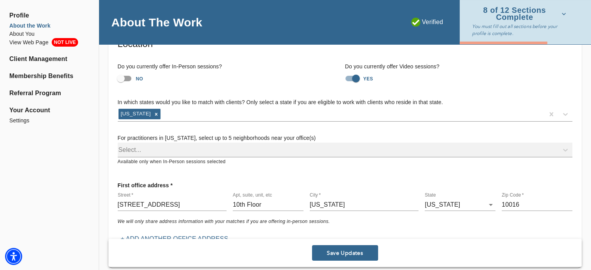
scroll to position [47, 0]
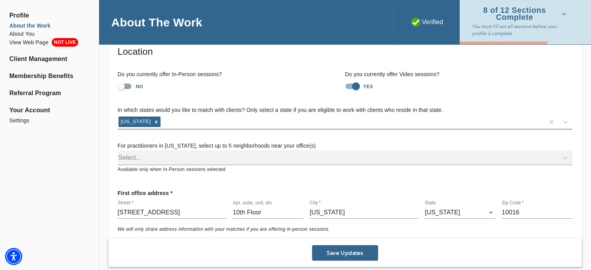
click at [218, 118] on div "[US_STATE]" at bounding box center [331, 122] width 426 height 12
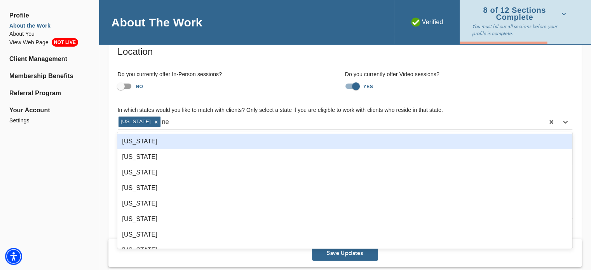
type input "new"
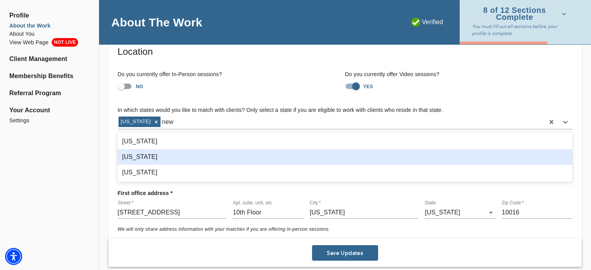
click at [171, 157] on div "[US_STATE]" at bounding box center [344, 157] width 455 height 16
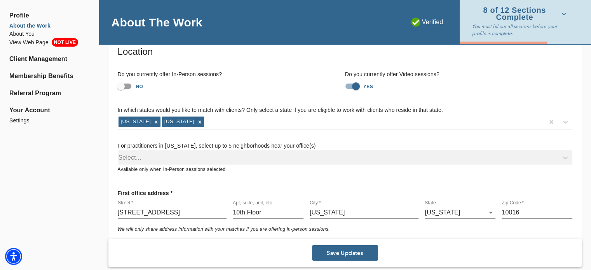
click at [339, 251] on span "Save Updates" at bounding box center [345, 252] width 60 height 7
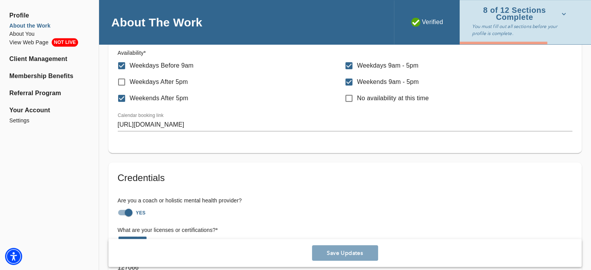
scroll to position [432, 0]
click at [125, 208] on input "YES" at bounding box center [128, 212] width 44 height 15
checkbox input "false"
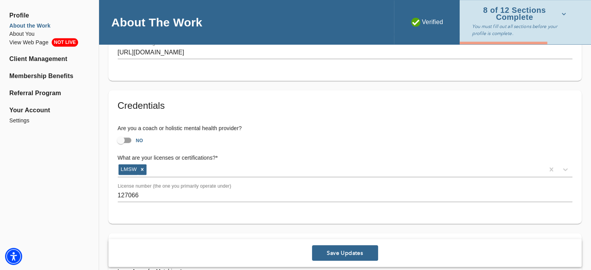
scroll to position [511, 0]
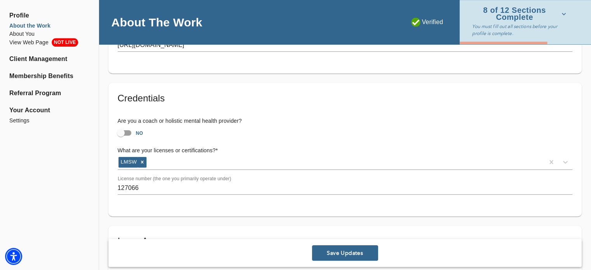
click at [322, 250] on span "Save Updates" at bounding box center [345, 252] width 60 height 7
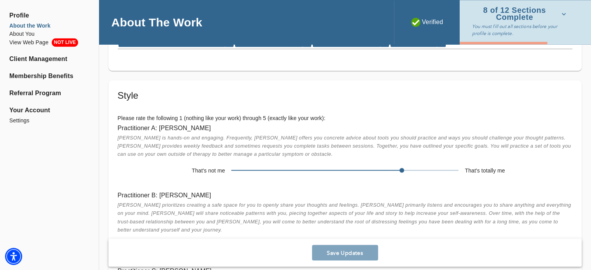
scroll to position [1271, 0]
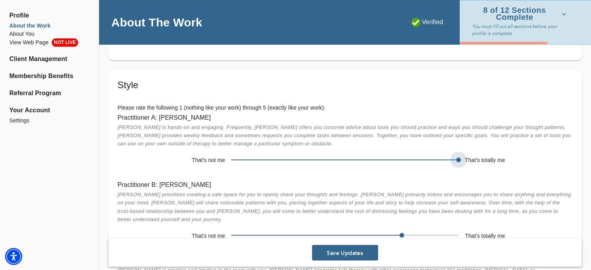
drag, startPoint x: 414, startPoint y: 156, endPoint x: 476, endPoint y: 161, distance: 62.4
click at [476, 161] on div "That's not me That's totally me" at bounding box center [345, 160] width 454 height 13
drag, startPoint x: 403, startPoint y: 226, endPoint x: 366, endPoint y: 228, distance: 37.0
click at [366, 230] on span at bounding box center [344, 235] width 227 height 11
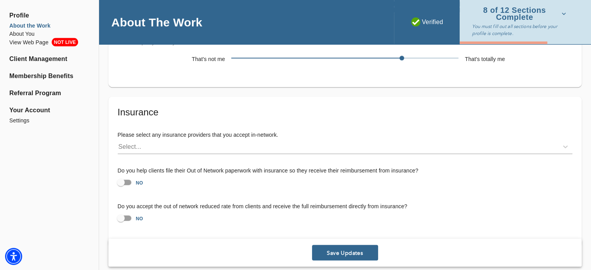
scroll to position [1524, 0]
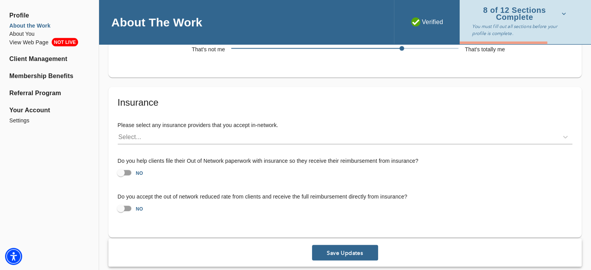
click at [347, 248] on button "Save Updates" at bounding box center [345, 253] width 66 height 16
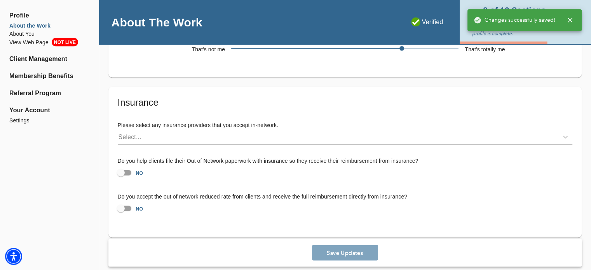
click at [214, 131] on div "Select..." at bounding box center [338, 137] width 440 height 12
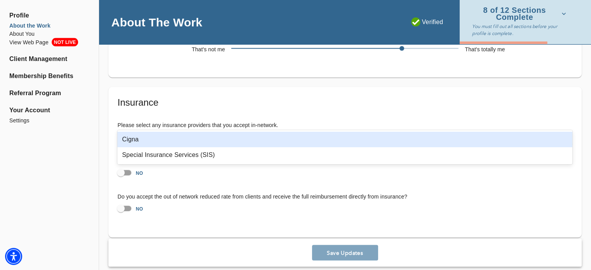
scroll to position [0, 0]
type input "cig"
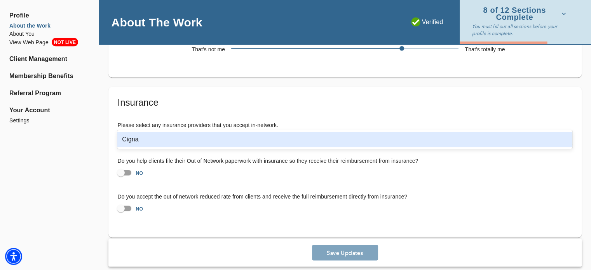
click at [209, 138] on div "Cigna" at bounding box center [344, 140] width 455 height 16
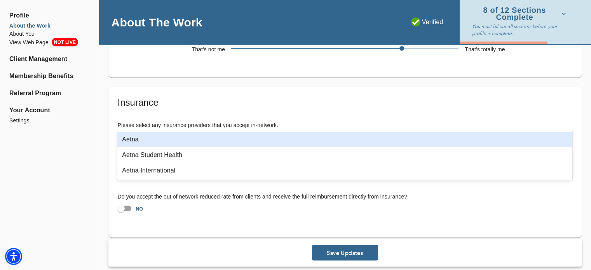
type input "aet"
click at [187, 138] on div "Aetna" at bounding box center [344, 140] width 455 height 16
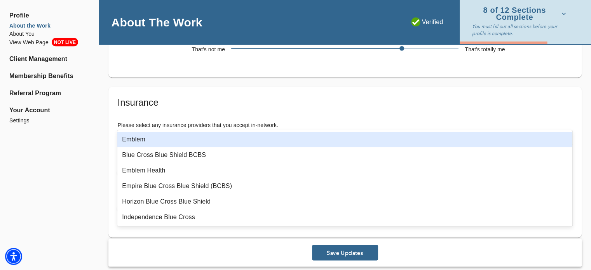
type input "blue"
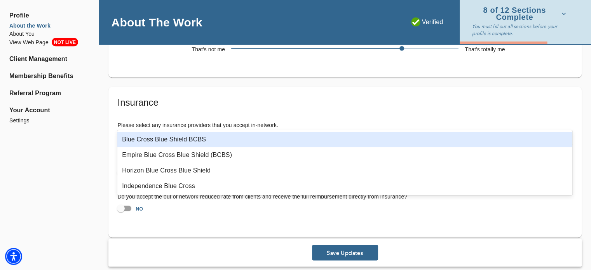
click at [185, 139] on div "Blue Cross Blue Shield BCBS" at bounding box center [344, 140] width 455 height 16
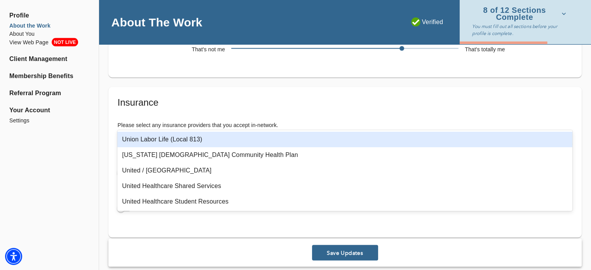
type input "unit"
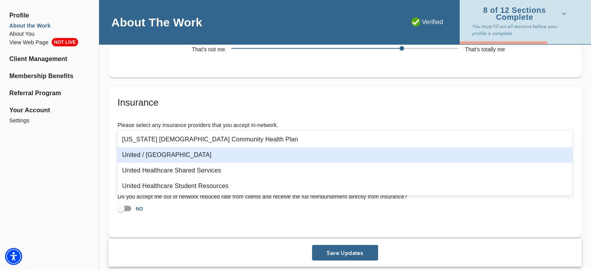
click at [176, 155] on div "United / [GEOGRAPHIC_DATA]" at bounding box center [344, 155] width 455 height 16
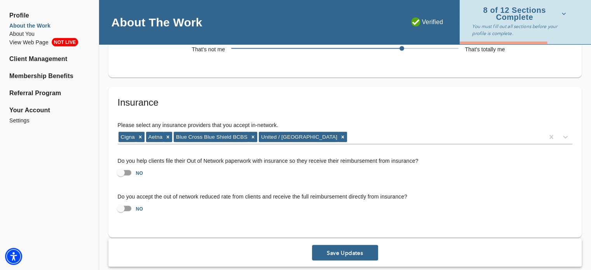
click at [342, 249] on span "Save Updates" at bounding box center [345, 252] width 60 height 7
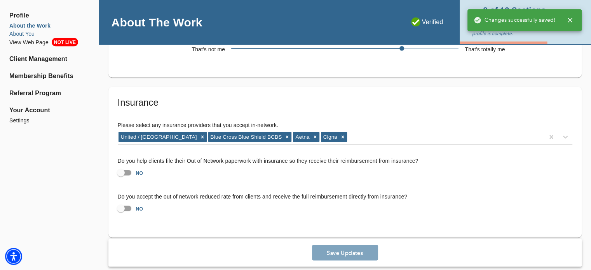
click at [36, 33] on li "About You" at bounding box center [49, 34] width 80 height 8
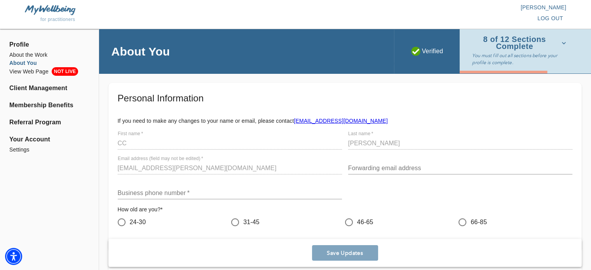
click at [356, 169] on input "text" at bounding box center [460, 168] width 224 height 12
click at [220, 190] on input "text" at bounding box center [230, 193] width 224 height 12
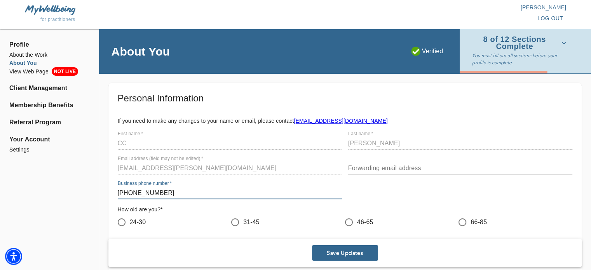
type input "[PHONE_NUMBER]"
click at [134, 225] on span "24-30" at bounding box center [138, 222] width 16 height 9
click at [130, 225] on input "24-30" at bounding box center [121, 222] width 16 height 16
radio input "true"
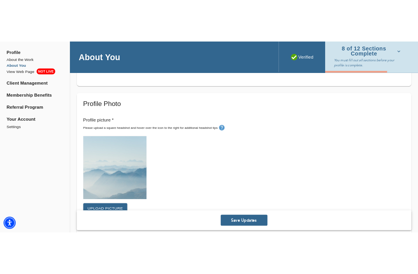
scroll to position [213, 0]
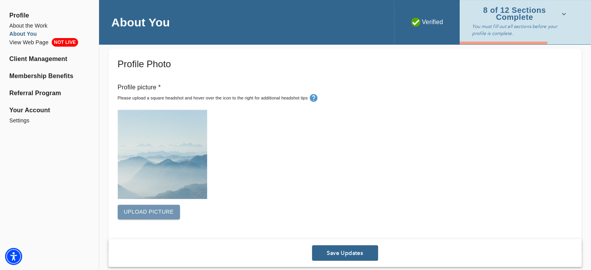
click at [154, 210] on span "Upload picture" at bounding box center [149, 212] width 50 height 10
click at [143, 208] on span "Upload picture" at bounding box center [149, 212] width 50 height 10
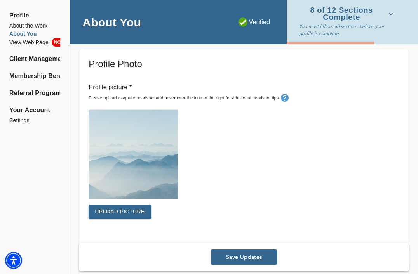
click at [119, 209] on span "Upload picture" at bounding box center [120, 212] width 50 height 10
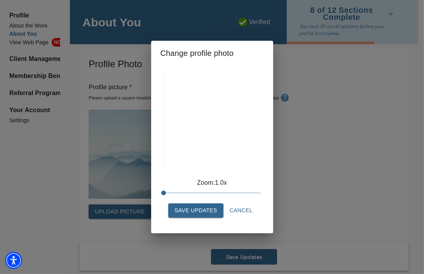
click at [214, 207] on span "Save Updates" at bounding box center [195, 211] width 43 height 10
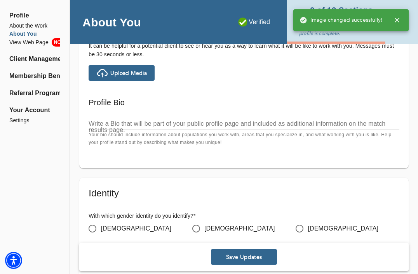
scroll to position [613, 0]
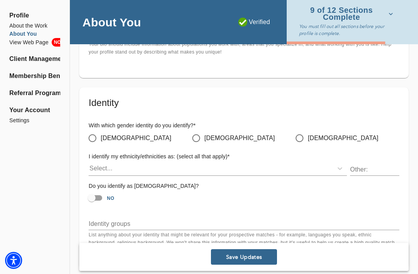
click at [110, 139] on span "[DEMOGRAPHIC_DATA]" at bounding box center [136, 138] width 71 height 9
click at [101, 139] on input "[DEMOGRAPHIC_DATA]" at bounding box center [92, 138] width 16 height 16
radio input "true"
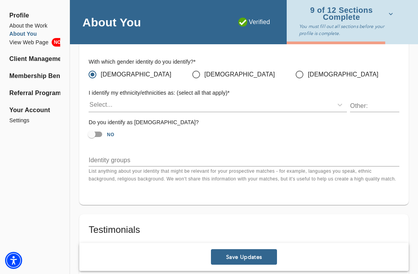
scroll to position [677, 0]
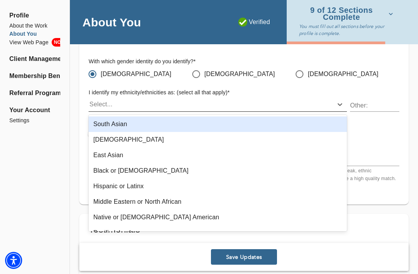
click at [197, 106] on div "Select..." at bounding box center [211, 104] width 244 height 12
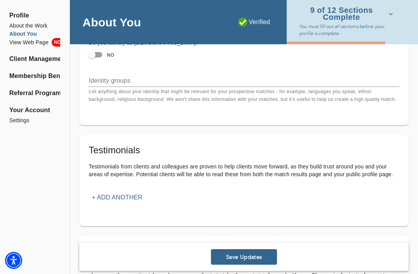
scroll to position [867, 0]
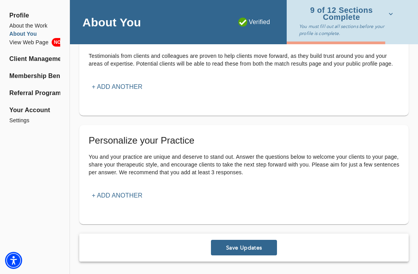
click at [200, 144] on h5 "Personalize your Practice" at bounding box center [244, 140] width 311 height 12
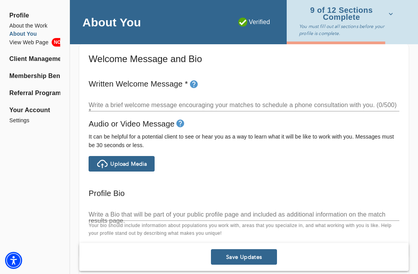
scroll to position [430, 0]
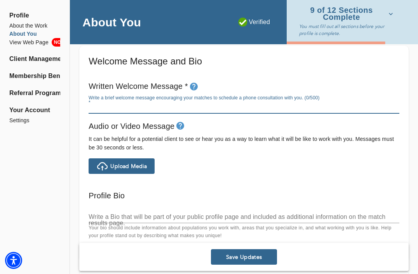
click at [173, 109] on textarea at bounding box center [244, 107] width 311 height 7
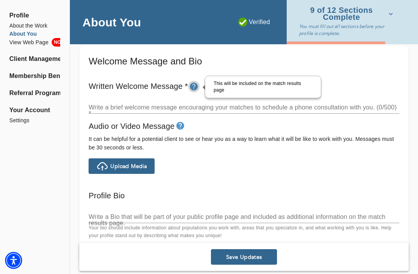
click at [196, 87] on icon "tooltip" at bounding box center [194, 87] width 8 height 8
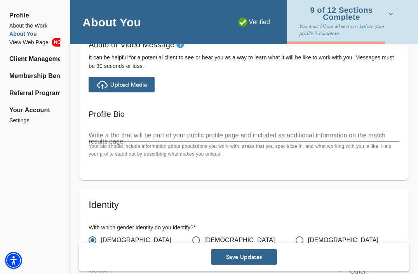
scroll to position [516, 0]
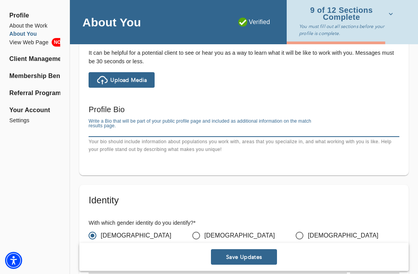
click at [212, 132] on textarea at bounding box center [244, 130] width 311 height 7
paste textarea "Lo ips dolor sita consecte adipi el sed doei te incididu utlab etd magnaa? En a…"
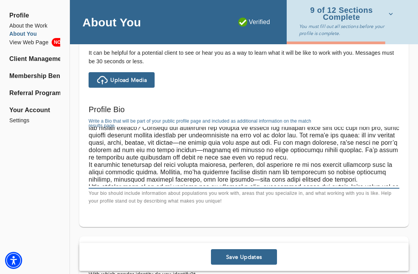
scroll to position [0, 0]
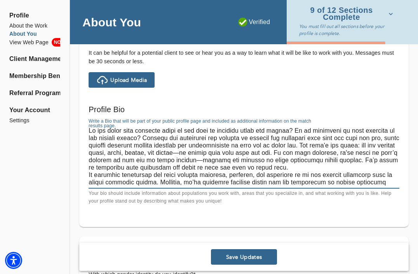
click at [339, 167] on textarea at bounding box center [244, 156] width 311 height 59
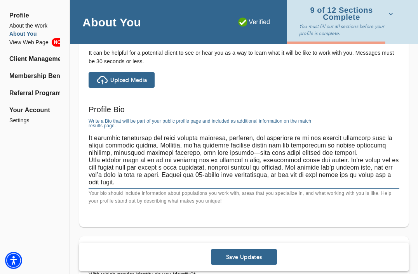
scroll to position [51, 0]
click at [379, 147] on textarea at bounding box center [244, 156] width 311 height 59
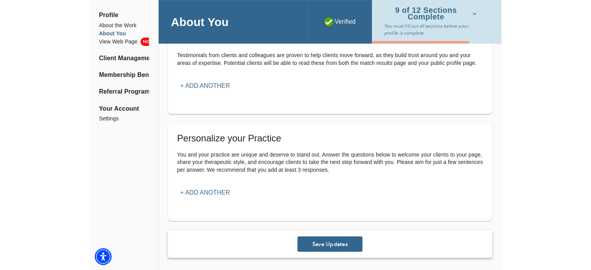
scroll to position [37, 0]
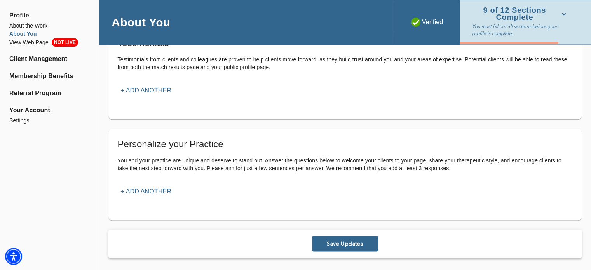
type textarea "Lo ips dolor sita consecte adipi el sed doei te incididu utlab etd magnaa? En a…"
click at [361, 245] on span "Save Updates" at bounding box center [345, 243] width 60 height 7
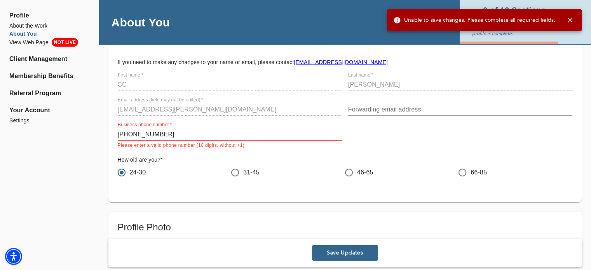
scroll to position [38, 0]
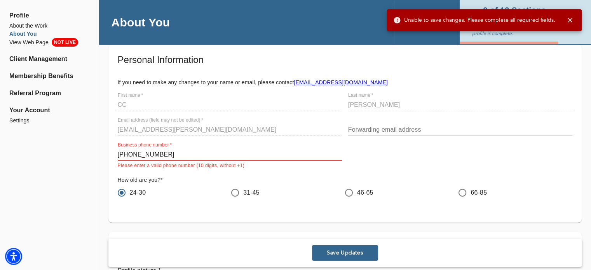
click at [164, 153] on input "[PHONE_NUMBER]" at bounding box center [230, 154] width 224 height 12
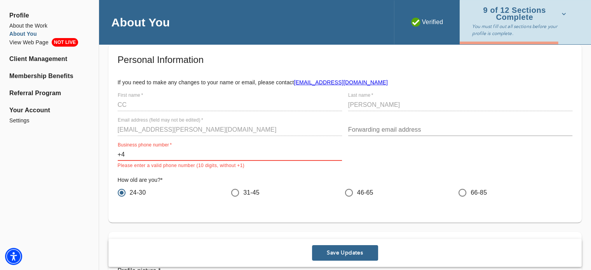
type input "+"
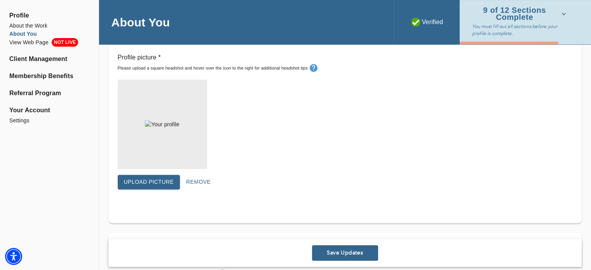
scroll to position [266, 0]
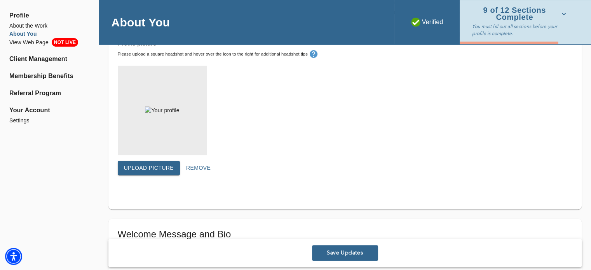
click at [199, 170] on span "Remove" at bounding box center [198, 168] width 24 height 10
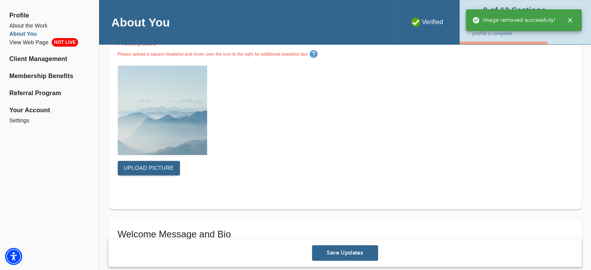
click at [166, 174] on button "Upload picture" at bounding box center [149, 168] width 63 height 14
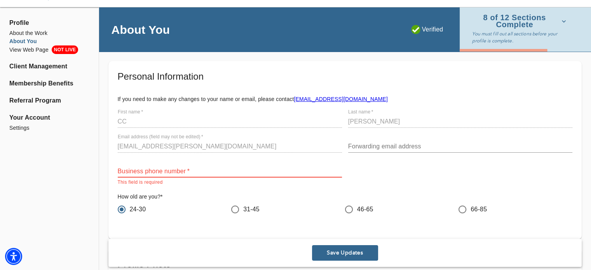
scroll to position [0, 0]
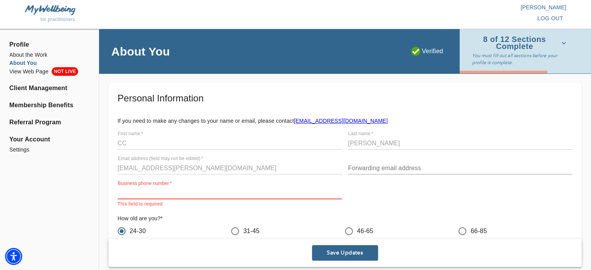
click at [181, 192] on input "text" at bounding box center [230, 193] width 224 height 12
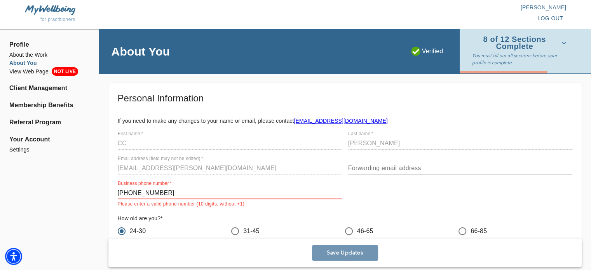
click at [351, 251] on span "Save Updates" at bounding box center [345, 252] width 60 height 7
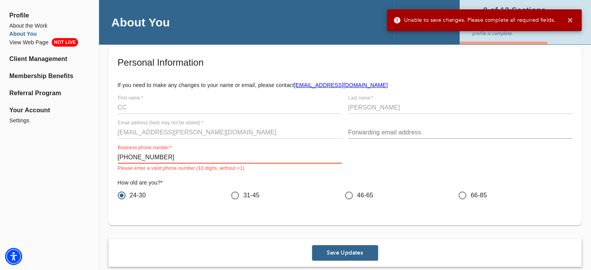
scroll to position [38, 0]
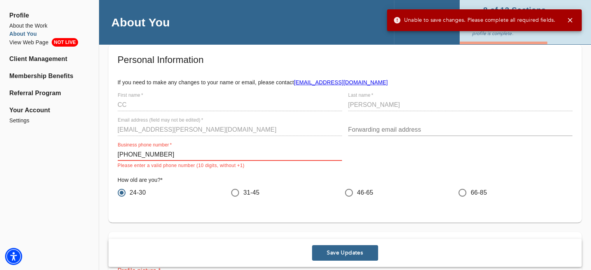
click at [120, 153] on input "[PHONE_NUMBER]" at bounding box center [230, 154] width 224 height 12
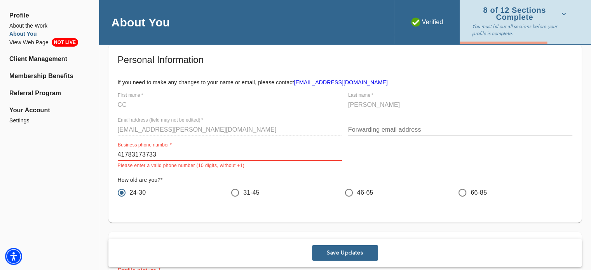
type input "41783173733"
click at [344, 251] on span "Save Updates" at bounding box center [345, 252] width 60 height 7
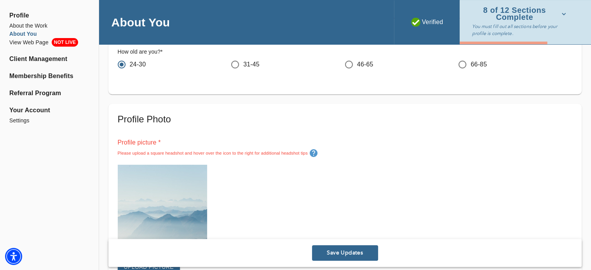
scroll to position [181, 0]
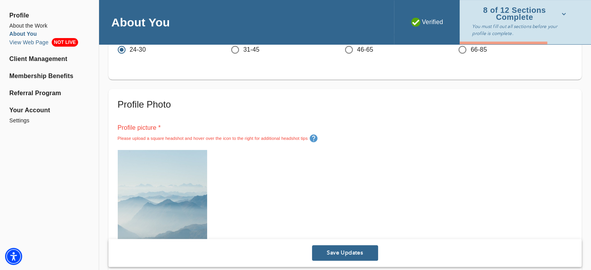
click at [40, 41] on li "View Web Page NOT LIVE" at bounding box center [49, 42] width 80 height 9
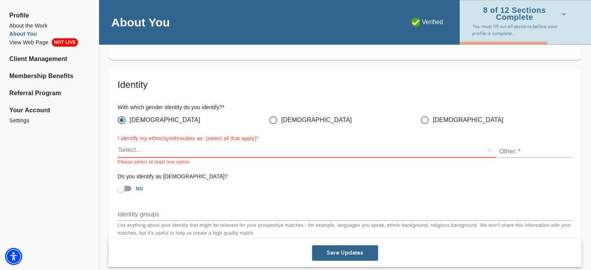
scroll to position [677, 0]
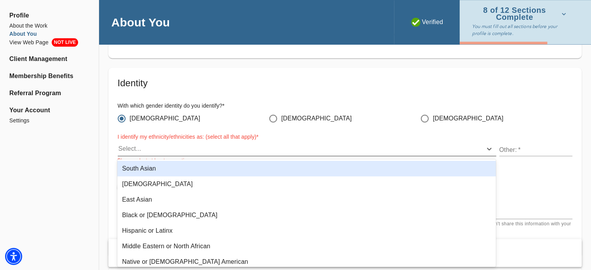
click at [245, 147] on div "Select..." at bounding box center [300, 149] width 364 height 12
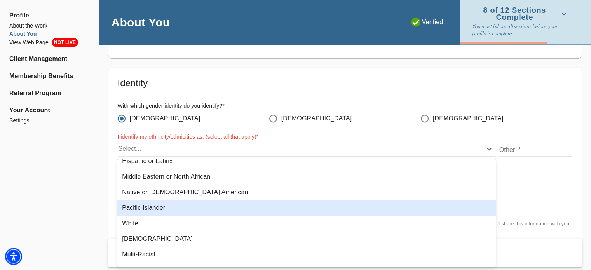
scroll to position [82, 0]
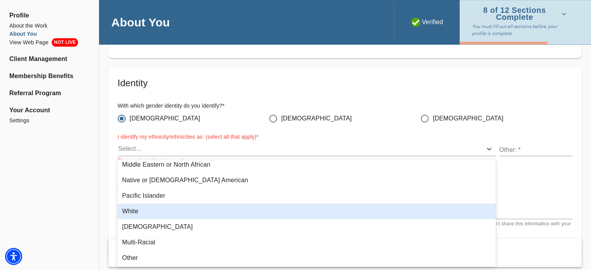
click at [216, 205] on div "White" at bounding box center [306, 212] width 378 height 16
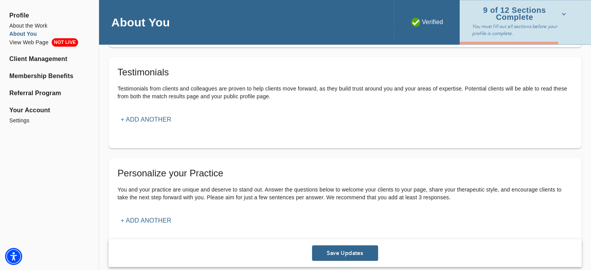
scroll to position [908, 0]
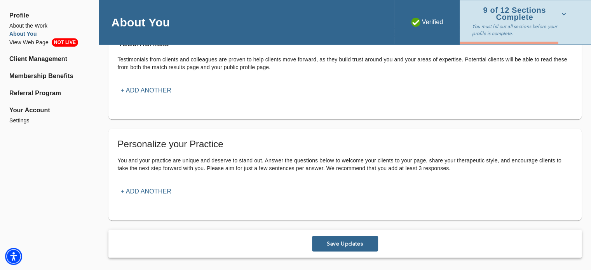
click at [336, 242] on span "Save Updates" at bounding box center [345, 243] width 60 height 7
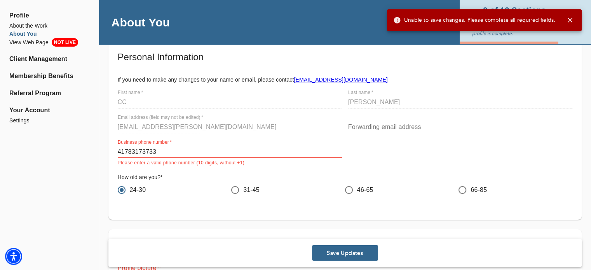
scroll to position [38, 0]
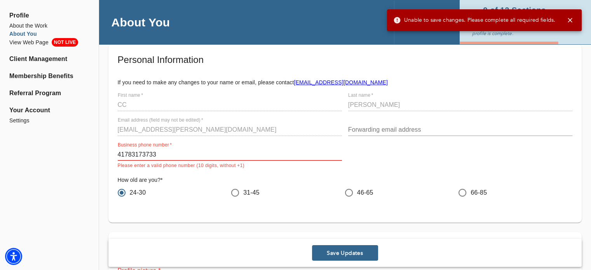
click at [197, 157] on input "41783173733" at bounding box center [230, 154] width 224 height 12
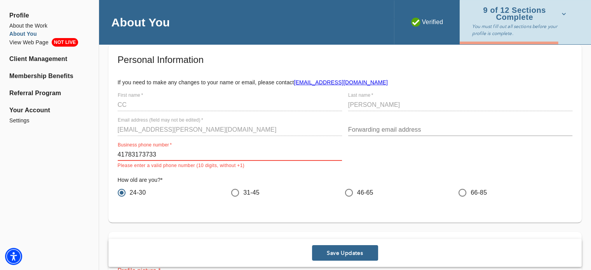
click at [197, 148] on input "41783173733" at bounding box center [230, 154] width 224 height 12
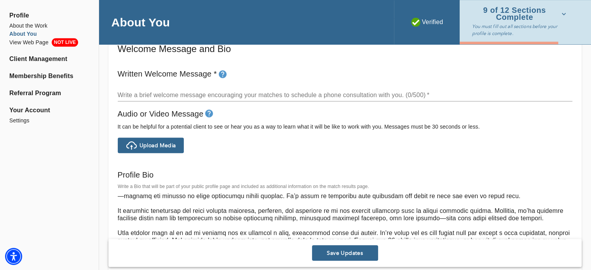
click at [347, 261] on button "Save Updates" at bounding box center [345, 253] width 66 height 16
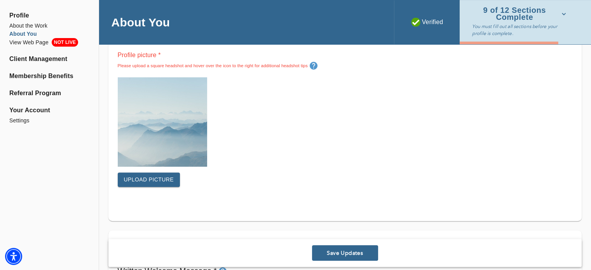
scroll to position [266, 0]
